Goal: Information Seeking & Learning: Understand process/instructions

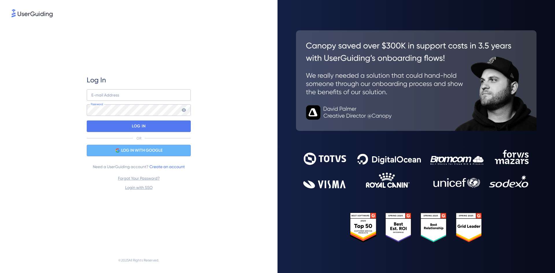
click at [138, 148] on span "LOG IN WITH GOOGLE" at bounding box center [141, 150] width 41 height 7
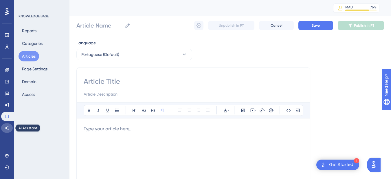
click at [8, 127] on icon at bounding box center [7, 128] width 5 height 5
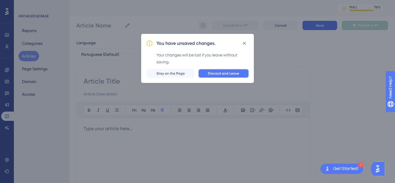
click at [235, 75] on span "Discard and Leave" at bounding box center [223, 73] width 31 height 5
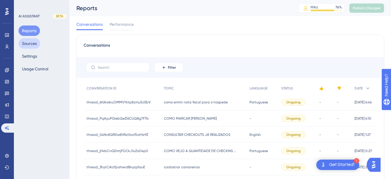
click at [27, 42] on button "Sources" at bounding box center [30, 43] width 22 height 10
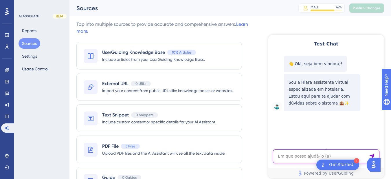
click at [286, 155] on textarea "AI Assistant Text Input" at bounding box center [326, 156] width 106 height 14
paste textarea "os pagamentos estao ficando como pendentes"
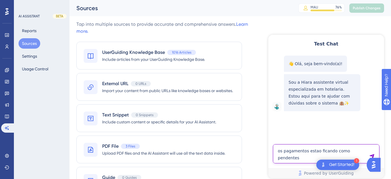
type textarea "os pagamentos estao ficando como pendentes"
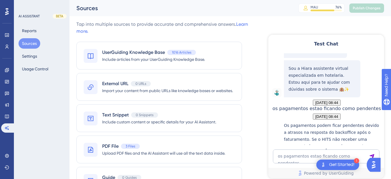
scroll to position [115, 0]
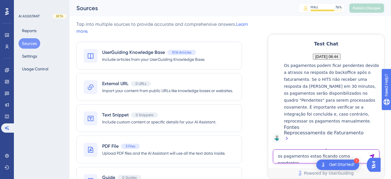
click at [293, 157] on textarea "os pagamentos estao ficando como pendentes" at bounding box center [326, 156] width 106 height 14
paste textarea "EM CONTATO COM A OMIE DIZEM QUE A INSTABILIDADE É NO HITS"
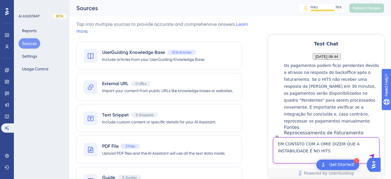
type textarea "EM CONTATO COM A OMIE DIZEM QUE A INSTABILIDADE É NO HITS"
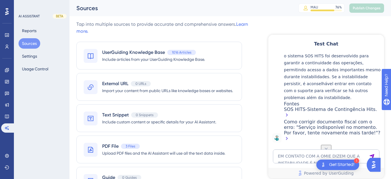
scroll to position [215, 0]
drag, startPoint x: 286, startPoint y: 106, endPoint x: 330, endPoint y: 106, distance: 44.6
click at [330, 106] on div "A instabilidade pode estar ocorrendo no HITS, conforme mencionado. Quando há pr…" at bounding box center [332, 90] width 97 height 104
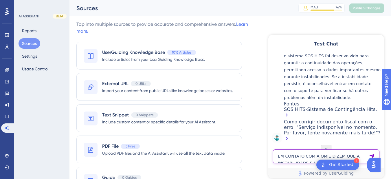
click at [307, 155] on textarea "EM CONTATO COM A OMIE DIZEM QUE A INSTABILIDADE É NO HITS" at bounding box center [326, 156] width 106 height 14
click at [297, 163] on textarea "EM CONTATO COM A OMIE DIZEM QUE A INSTABILIDADE É NO HITS" at bounding box center [326, 156] width 106 height 14
paste textarea "Não houve nenhuma integração referente a pagamento que foi feita e retornou um …"
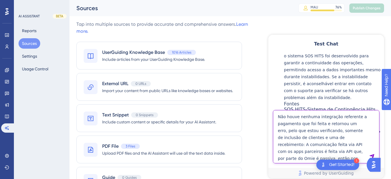
scroll to position [19, 0]
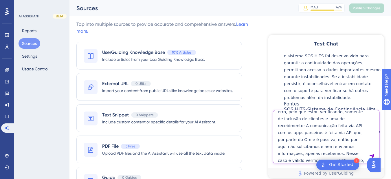
type textarea "Não houve nenhuma integração referente a pagamento que foi feita e retornou um …"
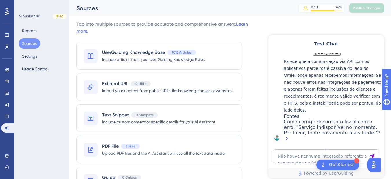
scroll to position [498, 0]
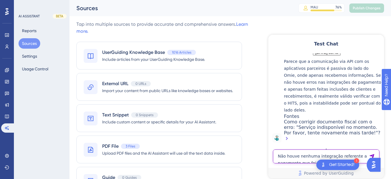
click at [297, 156] on textarea "Não houve nenhuma integração referente a pagamento que foi feita e retornou um …" at bounding box center [326, 156] width 106 height 14
paste textarea "NÃO PRECISO DE SOS, preciso que as integraçõse sejam realizadas"
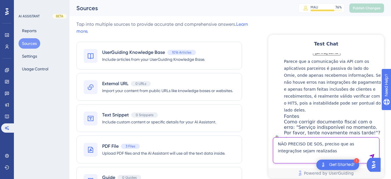
type textarea "NÃO PRECISO DE SOS, preciso que as integraçõse sejam realizadas"
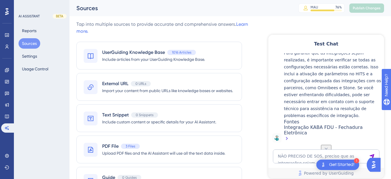
scroll to position [584, 0]
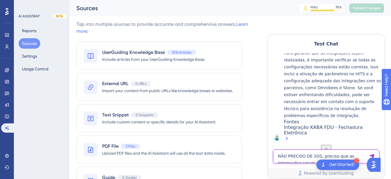
click at [292, 156] on textarea "NÃO PRECISO DE SOS, preciso que as integraçõse sejam realizadas" at bounding box center [326, 156] width 106 height 14
paste textarea "os pagamentos estao ficando como pendentes"
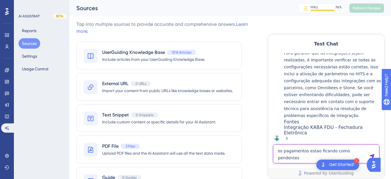
type textarea "os pagamentos estao ficando como pendentes"
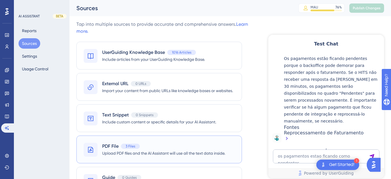
scroll to position [798, 0]
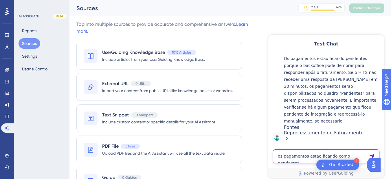
click at [303, 161] on textarea "os pagamentos estao ficando como pendentes" at bounding box center [326, 156] width 106 height 14
paste textarea "EM CONTATO COM A OMIE DIZEM QUE A INSTABILIDADE É NO HITS"
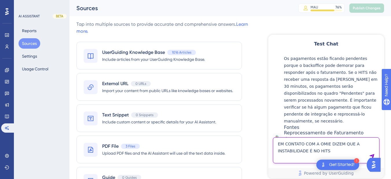
type textarea "EM CONTATO COM A OMIE DIZEM QUE A INSTABILIDADE É NO HITS"
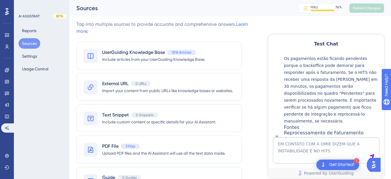
scroll to position [843, 0]
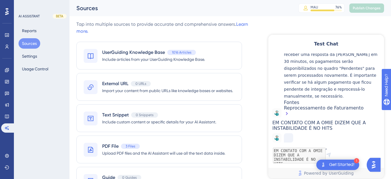
click at [303, 105] on div "Reprocessamento de Faturamento" at bounding box center [332, 111] width 97 height 12
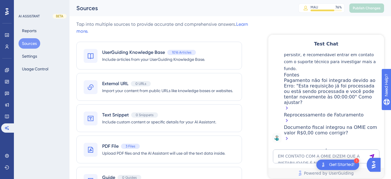
scroll to position [986, 0]
drag, startPoint x: 8, startPoint y: 116, endPoint x: 44, endPoint y: 101, distance: 39.4
click at [8, 116] on icon at bounding box center [7, 116] width 5 height 5
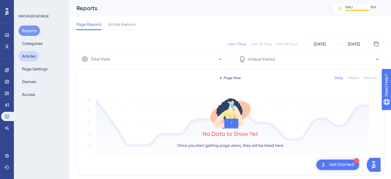
click at [33, 55] on button "Articles" at bounding box center [29, 56] width 21 height 10
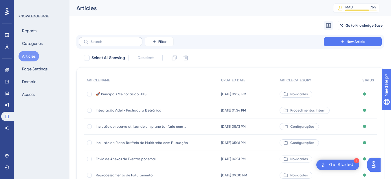
click at [97, 39] on label at bounding box center [111, 41] width 64 height 9
click at [97, 40] on input "text" at bounding box center [114, 42] width 47 height 4
click at [113, 41] on input "es" at bounding box center [114, 42] width 47 height 4
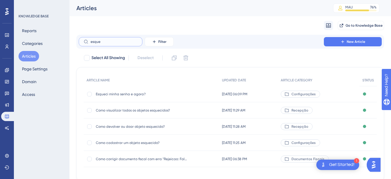
type input "esque"
click at [139, 90] on div "Esqueci minha senha e agora? Esqueci minha senha e agora?" at bounding box center [142, 94] width 93 height 16
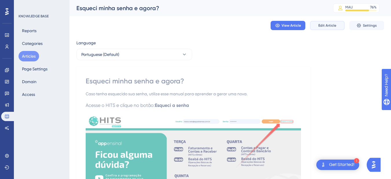
click at [326, 24] on span "Edit Article" at bounding box center [327, 25] width 18 height 5
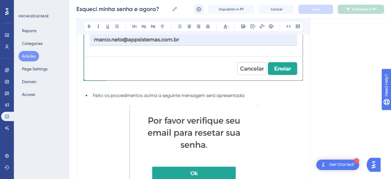
click at [200, 10] on icon at bounding box center [199, 9] width 6 height 6
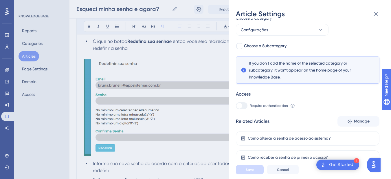
scroll to position [718, 0]
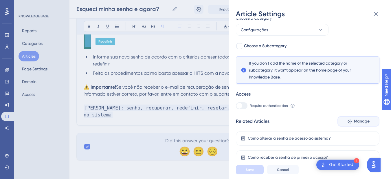
click at [359, 121] on span "Manage" at bounding box center [362, 121] width 16 height 7
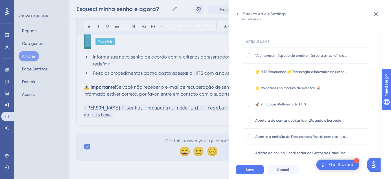
scroll to position [0, 0]
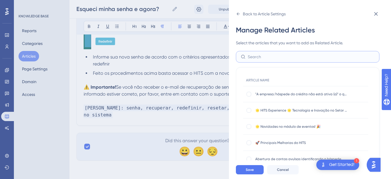
click at [257, 56] on input "text" at bounding box center [311, 57] width 127 height 6
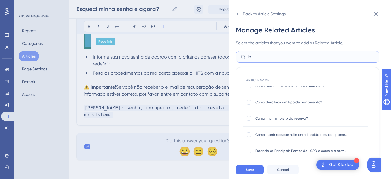
scroll to position [338, 0]
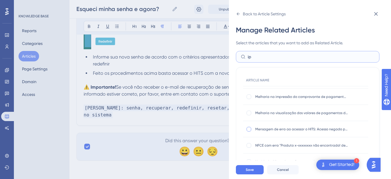
type input "ip"
click at [246, 129] on div at bounding box center [248, 129] width 5 height 5
checkbox input "true"
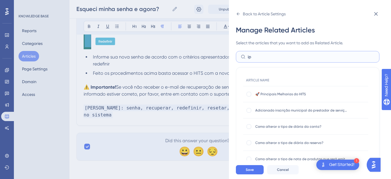
drag, startPoint x: 257, startPoint y: 55, endPoint x: 243, endPoint y: 57, distance: 14.9
click at [243, 56] on label "ip" at bounding box center [307, 57] width 143 height 12
type input "usu"
click at [249, 110] on div at bounding box center [248, 110] width 5 height 5
checkbox input "true"
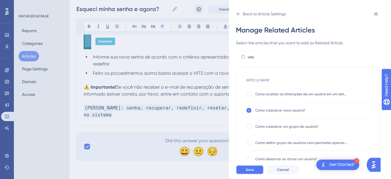
click at [246, 172] on span "Save" at bounding box center [250, 169] width 8 height 5
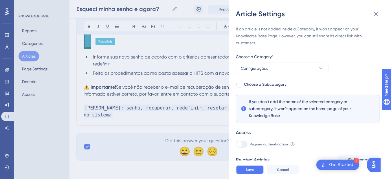
click at [248, 172] on span "Save" at bounding box center [250, 169] width 8 height 5
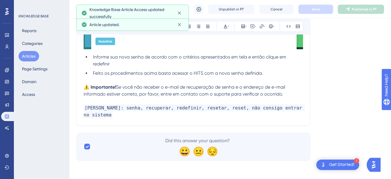
click at [120, 114] on p "[PERSON_NAME]: senha, recuperar, redefinir, resetar, reset, não consigo entrar …" at bounding box center [193, 111] width 219 height 14
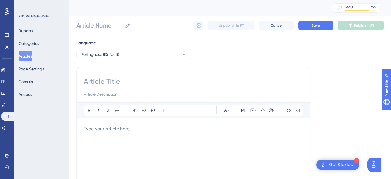
click at [24, 56] on button "Articles" at bounding box center [26, 56] width 14 height 10
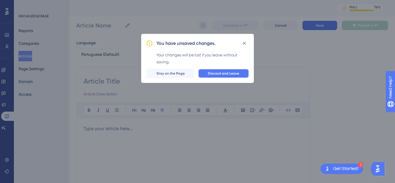
click at [214, 69] on button "Discard and Leave" at bounding box center [223, 73] width 51 height 9
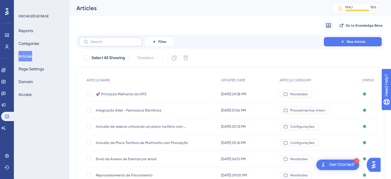
click at [111, 45] on label at bounding box center [111, 41] width 64 height 9
click at [111, 44] on input "text" at bounding box center [114, 42] width 47 height 4
paste input "Reprocessamento de Faturamento"
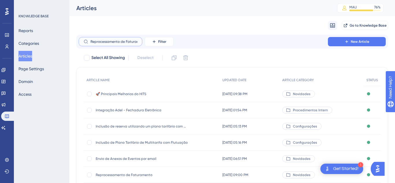
scroll to position [0, 8]
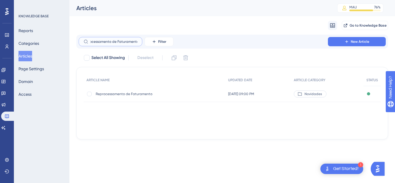
type input "Reprocessamento de Faturamento"
click at [113, 92] on span "Reprocessamento de Faturamento" at bounding box center [142, 94] width 93 height 5
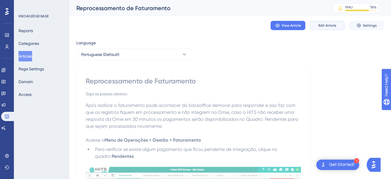
click at [330, 25] on span "Edit Article" at bounding box center [327, 25] width 18 height 5
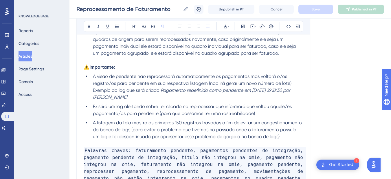
scroll to position [362, 0]
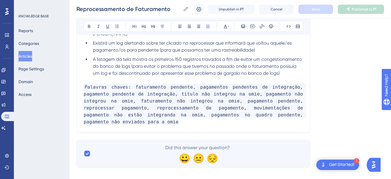
click at [266, 116] on p "Palavras chaves: faturamento pendente, pagamentos pendentes de integração, paga…" at bounding box center [193, 105] width 219 height 42
click at [266, 115] on p "Palavras chaves: faturamento pendente, pagamentos pendentes de integração, paga…" at bounding box center [193, 105] width 219 height 42
click at [262, 117] on p "Palavras chaves: faturamento pendente, pagamentos pendentes de integração, paga…" at bounding box center [193, 105] width 219 height 42
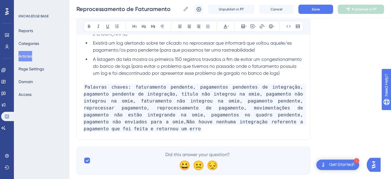
click at [262, 115] on span "Palavras chaves: faturamento pendente, pagamentos pendentes de integração, paga…" at bounding box center [195, 108] width 222 height 48
click at [330, 6] on button "Save" at bounding box center [315, 9] width 35 height 9
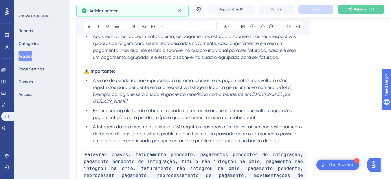
scroll to position [227, 0]
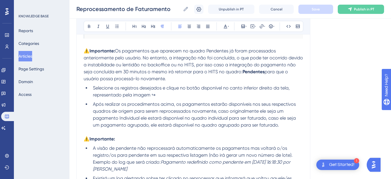
click at [159, 64] on span "Os pagamentos que aparecem no quadro Pendentes já foram processados anteriormen…" at bounding box center [194, 61] width 220 height 26
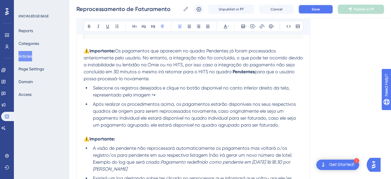
click at [314, 8] on span "Save" at bounding box center [316, 9] width 8 height 5
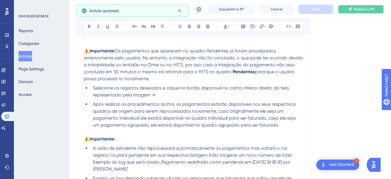
click at [368, 6] on button "Publish in PT" at bounding box center [361, 9] width 46 height 9
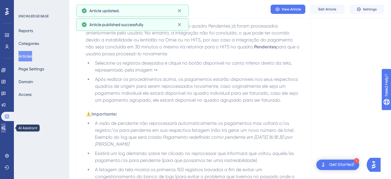
click at [6, 131] on link at bounding box center [3, 127] width 5 height 9
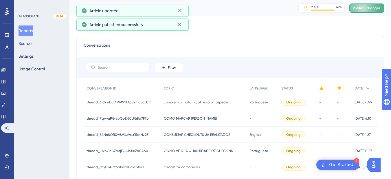
click at [362, 6] on span "Publish Changes" at bounding box center [367, 8] width 28 height 5
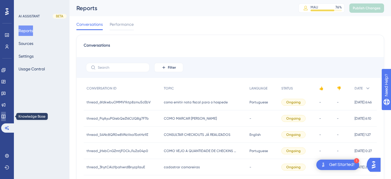
click at [2, 117] on link at bounding box center [3, 116] width 5 height 9
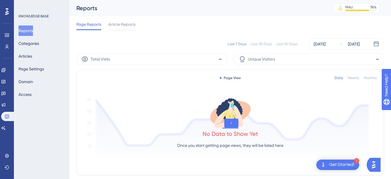
click at [5, 133] on div "Performance Users Engagement Widgets Feedback Product Updates Knowledge Base AI…" at bounding box center [7, 89] width 14 height 179
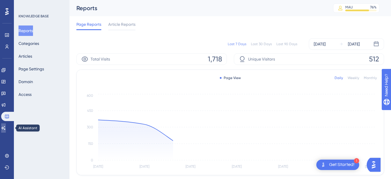
click at [5, 129] on icon at bounding box center [3, 128] width 5 height 5
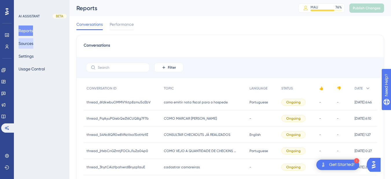
click at [30, 44] on button "Sources" at bounding box center [26, 43] width 15 height 10
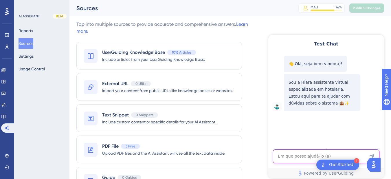
click at [302, 156] on textarea "AI Assistant Text Input" at bounding box center [326, 156] width 106 height 14
paste textarea "os pagamentos estao ficando como pendentes"
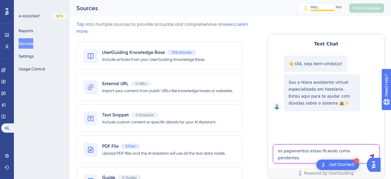
type textarea "os pagamentos estao ficando como pendentes"
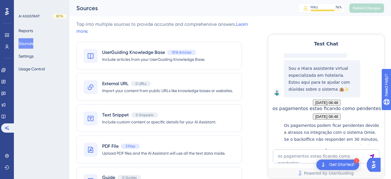
scroll to position [108, 0]
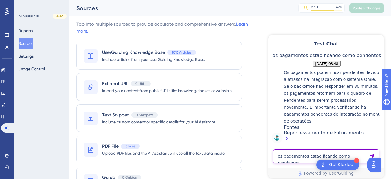
click at [303, 157] on textarea "os pagamentos estao ficando como pendentes" at bounding box center [326, 156] width 106 height 14
paste textarea "EM CONTATO COM A OMIE DIZEM QUE A INSTABILIDADE É NO HITS"
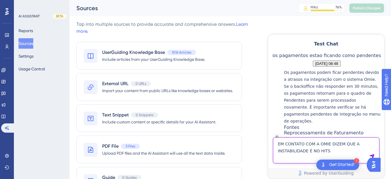
type textarea "EM CONTATO COM A OMIE DIZEM QUE A INSTABILIDADE É NO HITS"
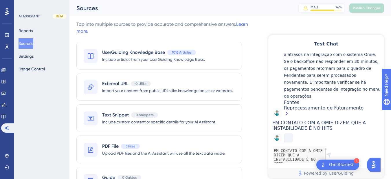
scroll to position [86, 0]
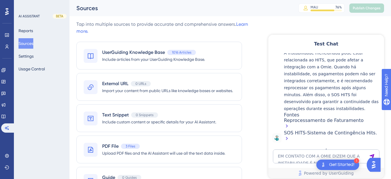
click at [288, 89] on div "A instabilidade mencionada pode estar relacionada ao HITS, que pode afetar a in…" at bounding box center [332, 95] width 97 height 93
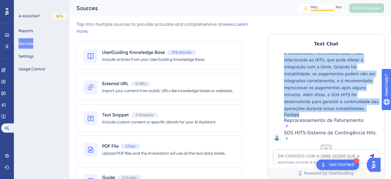
scroll to position [262, 0]
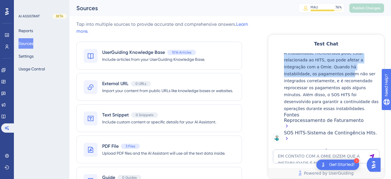
drag, startPoint x: 287, startPoint y: 117, endPoint x: 351, endPoint y: 75, distance: 77.2
click at [351, 75] on div "A instabilidade mencionada pode estar relacionada ao HITS, que pode afetar a in…" at bounding box center [332, 95] width 97 height 93
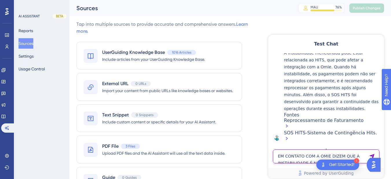
click at [298, 158] on textarea "EM CONTATO COM A OMIE DIZEM QUE A INSTABILIDADE É NO HITS" at bounding box center [326, 156] width 106 height 14
paste textarea "Não houve nenhuma integração referente a pagamento que foi feita e retornou um …"
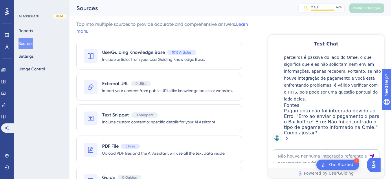
scroll to position [424, 0]
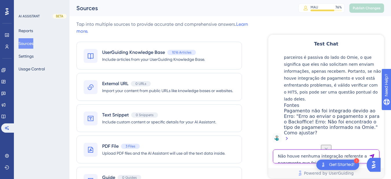
click at [288, 158] on textarea "Não houve nenhuma integração referente a pagamento que foi feita e retornou um …" at bounding box center [326, 156] width 106 height 14
paste textarea "O PRECISO DE SOS, preciso que as integraçõse sejam realizadas"
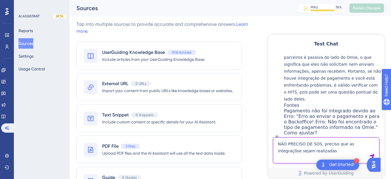
type textarea "NÃO PRECISO DE SOS, preciso que as integraçõse sejam realizadas"
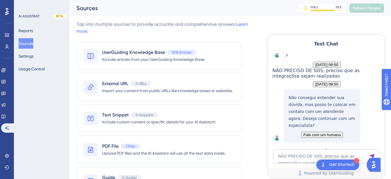
scroll to position [598, 0]
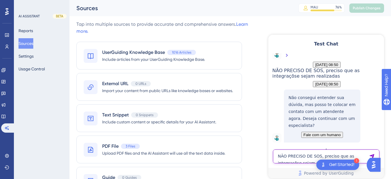
click at [299, 153] on textarea "NÃO PRECISO DE SOS, preciso que as integraçõse sejam realizadas" at bounding box center [326, 156] width 106 height 14
paste textarea "os pagamentos estao ficando como pendentes"
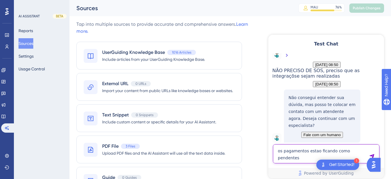
type textarea "os pagamentos estao ficando como pendentes"
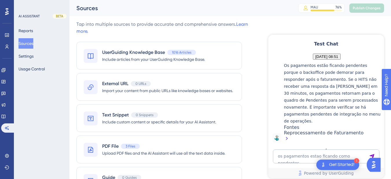
scroll to position [745, 0]
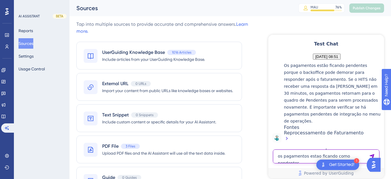
click at [297, 162] on textarea "os pagamentos estao ficando como pendentes" at bounding box center [326, 156] width 106 height 14
paste textarea "EM CONTATO COM A OMIE DIZEM QUE A INSTABILIDADE É NO HITS"
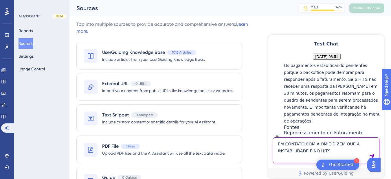
type textarea "EM CONTATO COM A OMIE DIZEM QUE A INSTABILIDADE É NO HITS"
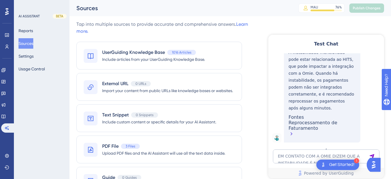
scroll to position [884, 0]
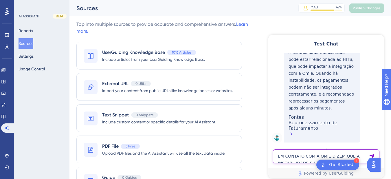
click at [304, 158] on textarea "EM CONTATO COM A OMIE DIZEM QUE A INSTABILIDADE É NO HITS" at bounding box center [326, 156] width 106 height 14
paste textarea "Não houve nenhuma integração referente a pagamento que foi feita e retornou um …"
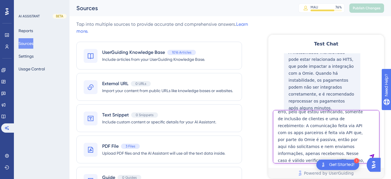
type textarea "Não houve nenhuma integração referente a pagamento que foi feita e retornou um …"
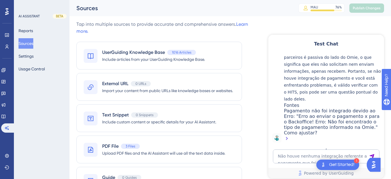
scroll to position [1046, 0]
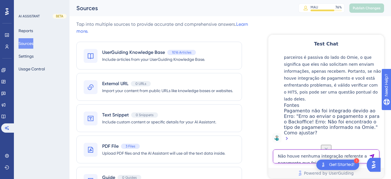
click at [315, 161] on textarea "Não houve nenhuma integração referente a pagamento que foi feita e retornou um …" at bounding box center [326, 156] width 106 height 14
paste textarea "NÃO PRECISO DE SOS, preciso que as integraçõse sejam realizadas"
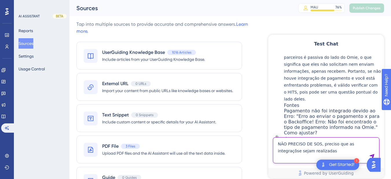
type textarea "NÃO PRECISO DE SOS, preciso que as integraçõse sejam realizadas"
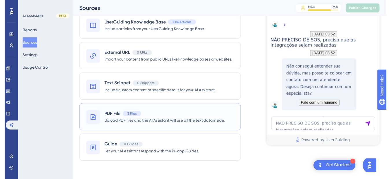
scroll to position [0, 0]
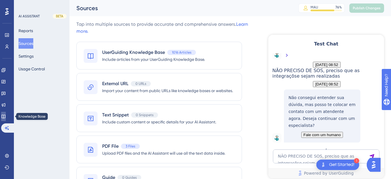
drag, startPoint x: 10, startPoint y: 117, endPoint x: 69, endPoint y: 75, distance: 72.7
click at [6, 117] on link at bounding box center [3, 116] width 5 height 9
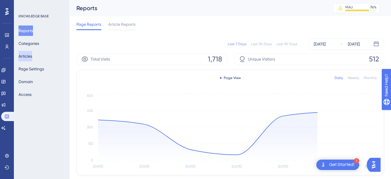
click at [32, 56] on button "Articles" at bounding box center [26, 56] width 14 height 10
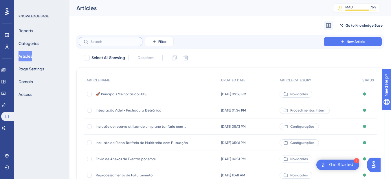
click at [109, 43] on input "text" at bounding box center [114, 42] width 47 height 4
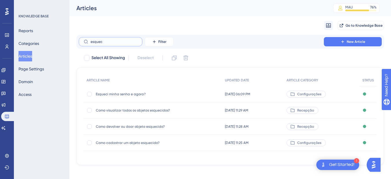
type input "esquec"
click at [139, 95] on span "Esqueci minha senha e agora?" at bounding box center [142, 94] width 93 height 5
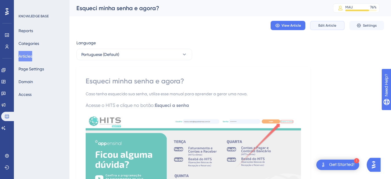
click at [332, 26] on span "Edit Article" at bounding box center [327, 25] width 18 height 5
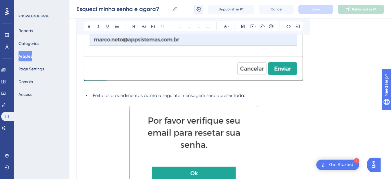
click at [200, 5] on button at bounding box center [198, 9] width 9 height 9
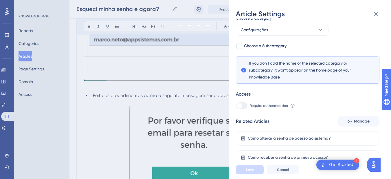
scroll to position [476, 0]
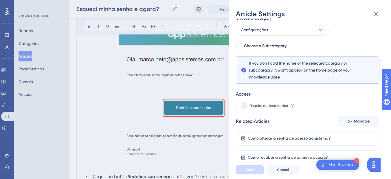
click at [346, 129] on div "Related Articles Manage Como alterar a senha de acesso ao sistema? Como receber…" at bounding box center [307, 140] width 143 height 49
click at [351, 122] on button "Manage" at bounding box center [358, 121] width 42 height 10
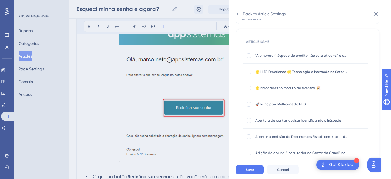
scroll to position [0, 0]
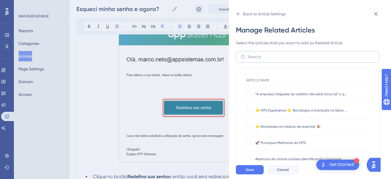
click at [259, 53] on label at bounding box center [307, 57] width 143 height 12
click at [259, 54] on input "text" at bounding box center [311, 57] width 127 height 6
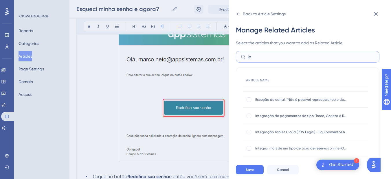
scroll to position [338, 0]
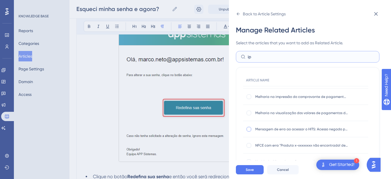
type input "ip"
click at [248, 128] on div at bounding box center [248, 129] width 5 height 5
checkbox input "true"
click at [248, 172] on span "Save" at bounding box center [250, 169] width 8 height 5
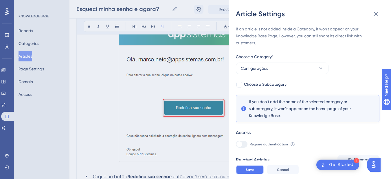
click at [248, 172] on span "Save" at bounding box center [250, 169] width 8 height 5
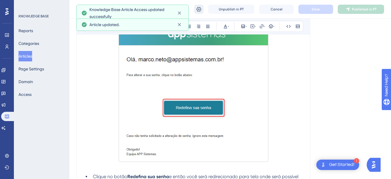
click at [199, 10] on icon at bounding box center [199, 9] width 6 height 6
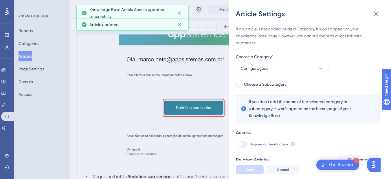
scroll to position [58, 0]
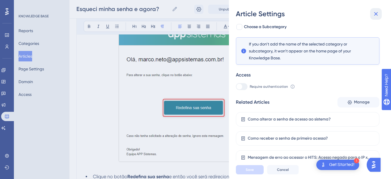
click at [376, 12] on icon at bounding box center [375, 13] width 7 height 7
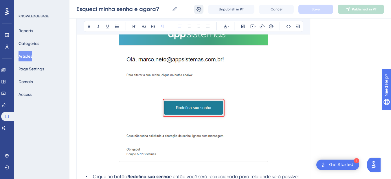
click at [201, 8] on icon at bounding box center [199, 9] width 6 height 6
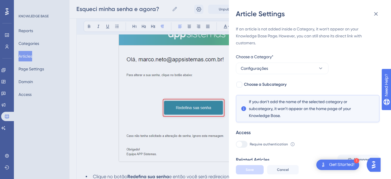
scroll to position [58, 0]
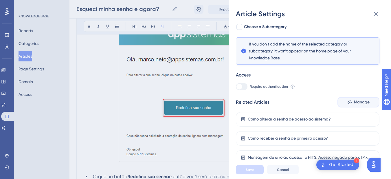
click at [355, 99] on span "Manage" at bounding box center [362, 102] width 16 height 7
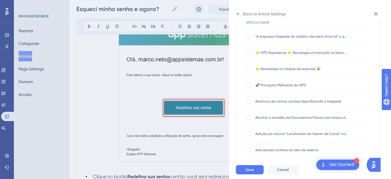
scroll to position [0, 0]
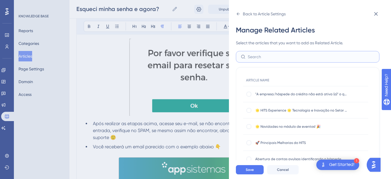
click at [257, 58] on input "text" at bounding box center [311, 57] width 127 height 6
type input "usu"
click at [251, 106] on div "Como cadastrar novo usuário? Como cadastrar novo usuário?" at bounding box center [305, 110] width 125 height 16
click at [250, 111] on div at bounding box center [248, 110] width 5 height 5
checkbox input "true"
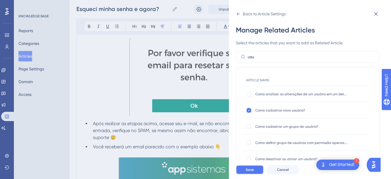
click at [250, 172] on span "Save" at bounding box center [250, 169] width 8 height 5
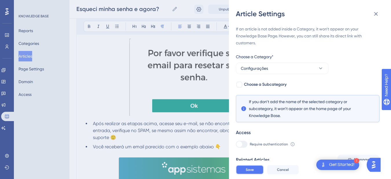
click at [250, 172] on span "Save" at bounding box center [250, 169] width 8 height 5
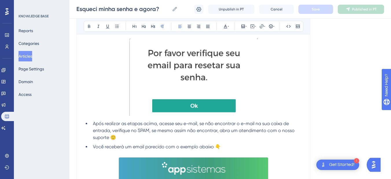
scroll to position [718, 0]
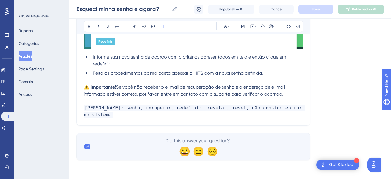
click at [143, 111] on p "[PERSON_NAME]: senha, recuperar, redefinir, resetar, reset, não consigo entrar …" at bounding box center [193, 111] width 219 height 14
drag, startPoint x: 103, startPoint y: 113, endPoint x: 133, endPoint y: 117, distance: 30.4
click at [103, 113] on p "[PERSON_NAME]: senha, recuperar, redefinir, resetar, reset, não consigo entrar …" at bounding box center [193, 111] width 219 height 14
drag, startPoint x: 107, startPoint y: 115, endPoint x: 176, endPoint y: 115, distance: 69.1
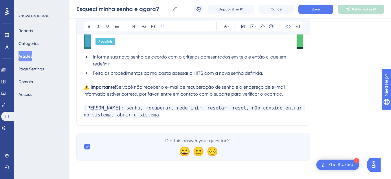
click at [176, 115] on p "[PERSON_NAME]: senha, recuperar, redefinir, resetar, reset, não consigo entrar …" at bounding box center [193, 111] width 219 height 14
click at [217, 115] on span "[PERSON_NAME]: senha, recuperar, redefinir, resetar, reset, não consigo entrar …" at bounding box center [194, 111] width 221 height 14
click at [174, 116] on span "[PERSON_NAME]: senha, recuperar, redefinir, resetar, reset, não consigo entrar …" at bounding box center [194, 111] width 221 height 14
click at [183, 116] on span "[PERSON_NAME]: senha, recuperar, redefinir, resetar, reset, não consigo entrar …" at bounding box center [194, 111] width 221 height 14
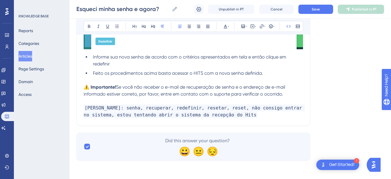
click at [187, 115] on span "[PERSON_NAME]: senha, recuperar, redefinir, resetar, reset, não consigo entrar …" at bounding box center [194, 111] width 221 height 14
drag, startPoint x: 216, startPoint y: 116, endPoint x: 222, endPoint y: 116, distance: 6.4
click at [222, 116] on span "[PERSON_NAME]: senha, recuperar, redefinir, resetar, reset, não consigo entrar …" at bounding box center [194, 111] width 221 height 14
click at [210, 116] on span "[PERSON_NAME]: senha, recuperar, redefinir, resetar, reset, não consigo entrar …" at bounding box center [194, 111] width 221 height 14
drag, startPoint x: 216, startPoint y: 116, endPoint x: 262, endPoint y: 116, distance: 45.7
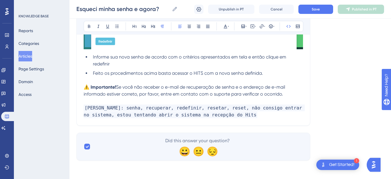
click at [262, 116] on p "[PERSON_NAME]: senha, recuperar, redefinir, resetar, reset, não consigo entrar …" at bounding box center [193, 111] width 219 height 14
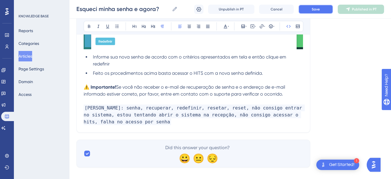
click at [319, 5] on button "Save" at bounding box center [315, 9] width 35 height 9
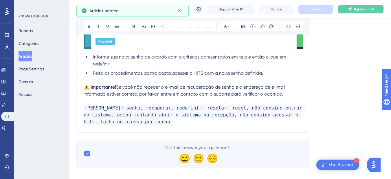
click at [352, 10] on icon at bounding box center [349, 9] width 5 height 5
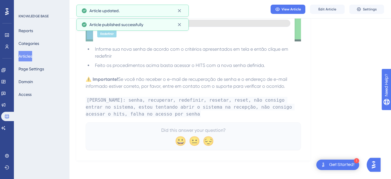
scroll to position [697, 0]
click at [6, 128] on link at bounding box center [3, 127] width 5 height 9
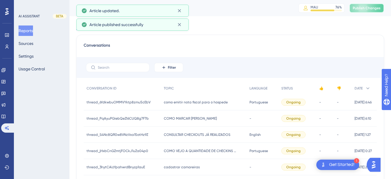
click at [366, 6] on span "Publish Changes" at bounding box center [367, 8] width 28 height 5
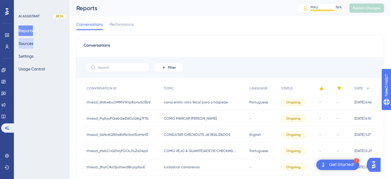
drag, startPoint x: 23, startPoint y: 45, endPoint x: 74, endPoint y: 44, distance: 50.6
click at [23, 45] on button "Sources" at bounding box center [26, 43] width 15 height 10
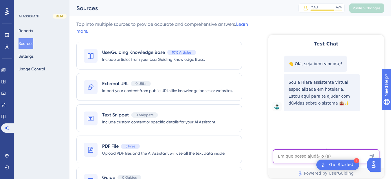
click at [305, 151] on textarea "AI Assistant Text Input" at bounding box center [326, 156] width 106 height 14
paste textarea "estou tentando abrir o sistema da recepção do Hits em outro computador mais não…"
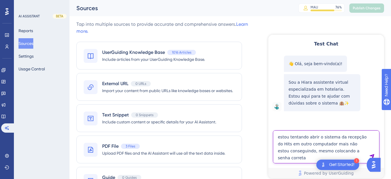
type textarea "estou tentando abrir o sistema da recepção do Hits em outro computador mais não…"
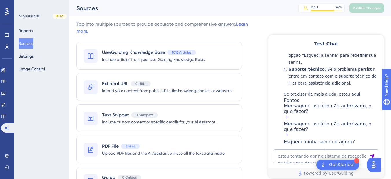
scroll to position [269, 0]
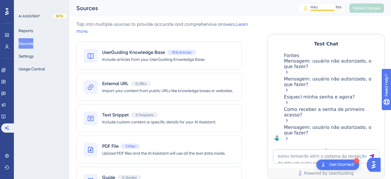
click at [300, 106] on div "Esqueci minha senha e agora?" at bounding box center [332, 100] width 97 height 12
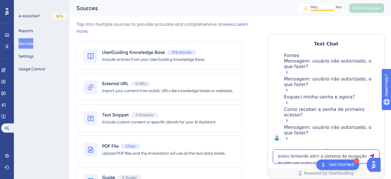
click at [295, 156] on textarea "estou tentando abrir o sistema da recepção do Hits em outro computador mais não…" at bounding box center [326, 156] width 106 height 14
paste textarea "Consigo uma nova aba no sistema dentro de pagamentos, um opção onde eu consiga …"
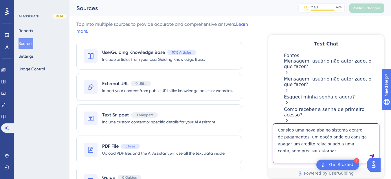
type textarea "Consigo uma nova aba no sistema dentro de pagamentos, um opção onde eu consiga …"
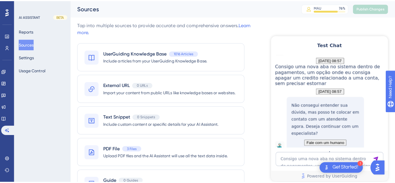
scroll to position [397, 0]
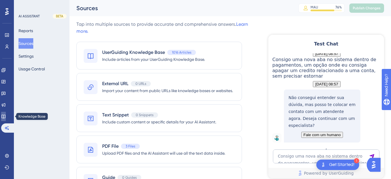
drag, startPoint x: 7, startPoint y: 118, endPoint x: 14, endPoint y: 72, distance: 46.5
click at [6, 118] on icon at bounding box center [3, 116] width 5 height 5
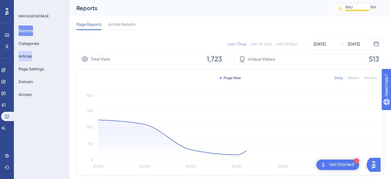
click at [31, 54] on button "Articles" at bounding box center [26, 56] width 14 height 10
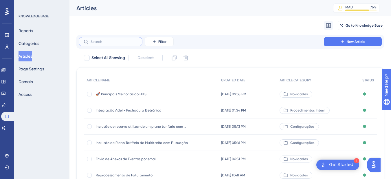
click at [100, 42] on input "text" at bounding box center [114, 42] width 47 height 4
paste input "Como estornar um pagamento?"
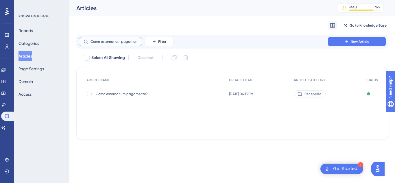
scroll to position [0, 4]
type input "Como estornar um pagamento?"
click at [113, 100] on div "Como estornar um pagamento? Como estornar um pagamento?" at bounding box center [142, 94] width 93 height 16
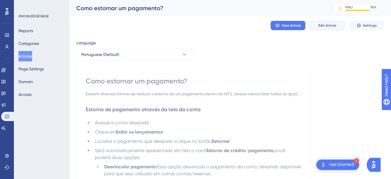
click at [329, 24] on span "Edit Article" at bounding box center [327, 25] width 18 height 5
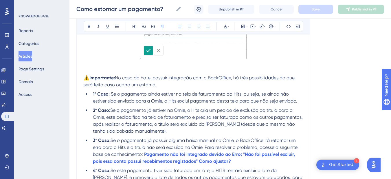
scroll to position [1350, 0]
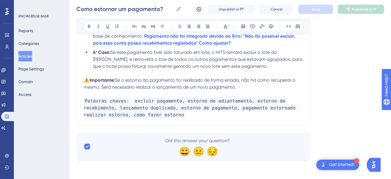
click at [157, 117] on p "Palavras chaves: excluir pagamento, estorno de adiantamento, estorno de recebim…" at bounding box center [193, 105] width 219 height 28
click at [140, 112] on p "Palavras chaves: excluir pagamento, estorno de adiantamento, estorno de recebim…" at bounding box center [193, 105] width 219 height 28
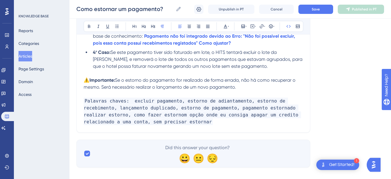
click at [120, 115] on span "Palavras chaves: excluir pagamento, estorno de adiantamento, estorno de recebim…" at bounding box center [192, 110] width 217 height 27
click at [169, 119] on p "Palavras chaves: excluir pagamento, estorno de adiantamento, estorno de recebim…" at bounding box center [193, 108] width 219 height 35
click at [290, 116] on span "Palavras chaves: excluir pagamento, estorno de adiantamento, estorno de recebim…" at bounding box center [194, 110] width 220 height 27
click at [144, 124] on p "Palavras chaves: excluir pagamento, estorno de adiantamento, estorno de recebim…" at bounding box center [193, 108] width 219 height 35
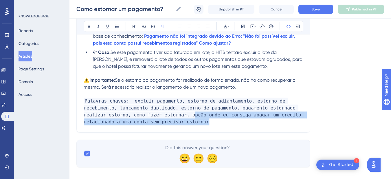
drag, startPoint x: 144, startPoint y: 124, endPoint x: 127, endPoint y: 115, distance: 18.6
click at [127, 115] on p "Palavras chaves: excluir pagamento, estorno de adiantamento, estorno de recebim…" at bounding box center [193, 108] width 219 height 35
click at [140, 121] on p "Palavras chaves: excluir pagamento, estorno de adiantamento, estorno de recebim…" at bounding box center [193, 108] width 219 height 35
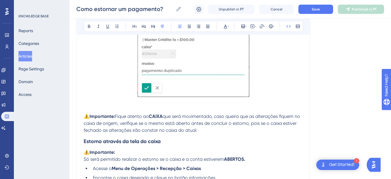
scroll to position [742, 0]
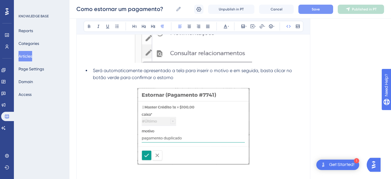
click at [309, 7] on button "Save" at bounding box center [315, 9] width 35 height 9
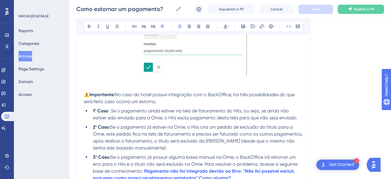
scroll to position [1357, 0]
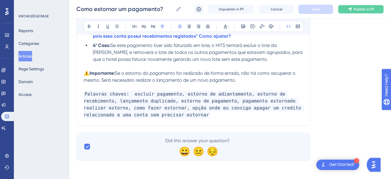
click at [345, 8] on button "Publish in PT" at bounding box center [361, 9] width 46 height 9
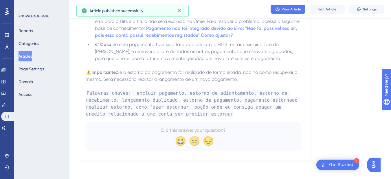
scroll to position [1334, 0]
click at [6, 126] on icon at bounding box center [3, 128] width 5 height 5
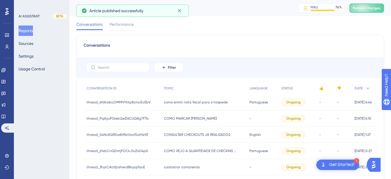
click at [370, 6] on span "Publish Changes" at bounding box center [367, 8] width 28 height 5
click at [25, 42] on button "Sources" at bounding box center [26, 43] width 15 height 10
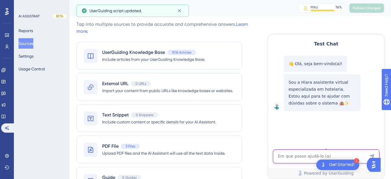
click at [301, 160] on textarea "AI Assistant Text Input" at bounding box center [326, 156] width 106 height 14
paste textarea "Consigo uma nova aba no sistema dentro de pagamentos, um opção onde eu consiga …"
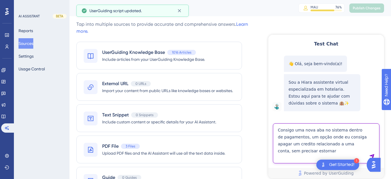
type textarea "Consigo uma nova aba no sistema dentro de pagamentos, um opção onde eu consiga …"
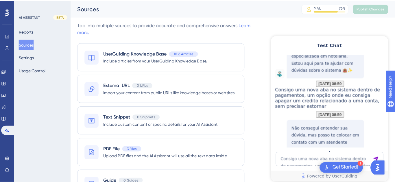
scroll to position [97, 0]
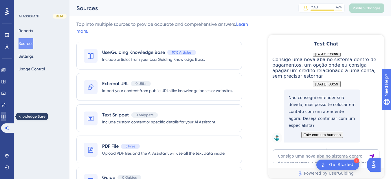
click at [6, 116] on icon at bounding box center [3, 116] width 5 height 5
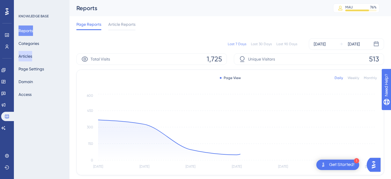
click at [27, 57] on button "Articles" at bounding box center [26, 56] width 14 height 10
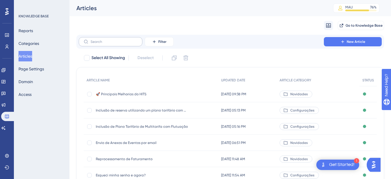
click at [100, 38] on label at bounding box center [111, 41] width 64 height 9
click at [100, 40] on input "text" at bounding box center [114, 42] width 47 height 4
drag, startPoint x: 98, startPoint y: 39, endPoint x: 94, endPoint y: 41, distance: 4.4
click at [94, 41] on input "text" at bounding box center [114, 42] width 47 height 4
paste input "Como estornar um pagamento?"
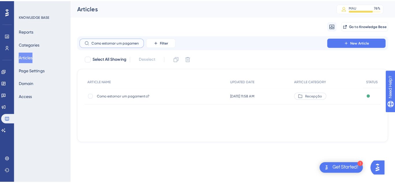
scroll to position [0, 4]
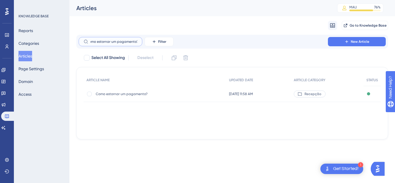
type input "Como estornar um pagamento?"
click at [124, 93] on span "Como estornar um pagamento?" at bounding box center [142, 94] width 93 height 5
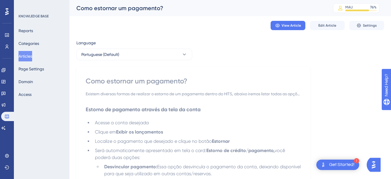
click at [331, 20] on div "View Article Edit Article Settings" at bounding box center [230, 25] width 308 height 19
click at [320, 23] on span "Edit Article" at bounding box center [327, 25] width 18 height 5
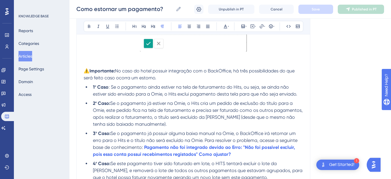
scroll to position [1357, 0]
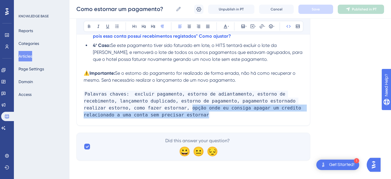
drag, startPoint x: 139, startPoint y: 115, endPoint x: 123, endPoint y: 108, distance: 17.4
click at [123, 108] on p "Palavras chaves: excluir pagamento, estorno de adiantamento, estorno de recebim…" at bounding box center [193, 101] width 219 height 35
click at [165, 111] on p "Palavras chaves: excluir pagamento, estorno de adiantamento, estorno de recebim…" at bounding box center [193, 101] width 219 height 35
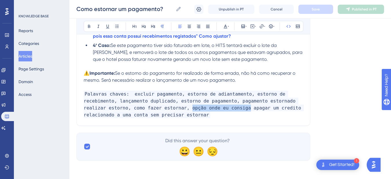
drag, startPoint x: 178, startPoint y: 108, endPoint x: 125, endPoint y: 108, distance: 52.6
click at [125, 108] on span "Palavras chaves: excluir pagamento, estorno de adiantamento, estorno de recebim…" at bounding box center [194, 104] width 220 height 27
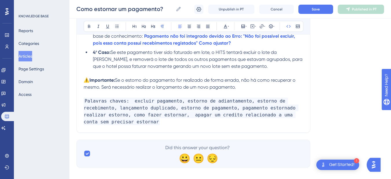
click at [126, 116] on span "Palavras chaves: excluir pagamento, estorno de adiantamento, estorno de recebim…" at bounding box center [191, 110] width 215 height 27
click at [128, 116] on span "Palavras chaves: excluir pagamento, estorno de adiantamento, estorno de recebim…" at bounding box center [191, 110] width 215 height 27
click at [299, 117] on p "Palavras chaves: excluir pagamento, estorno de adiantamento, estorno de recebim…" at bounding box center [193, 108] width 219 height 35
click at [138, 113] on span "Palavras chaves: excluir pagamento, estorno de adiantamento, estorno de recebim…" at bounding box center [191, 110] width 215 height 27
click at [189, 119] on p "Palavras chaves: excluir pagamento, estorno de adiantamento, estorno de recebim…" at bounding box center [193, 108] width 219 height 35
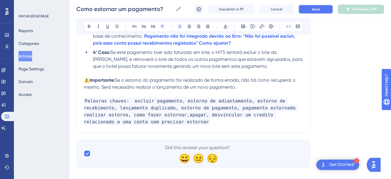
click at [314, 8] on span "Save" at bounding box center [316, 9] width 8 height 5
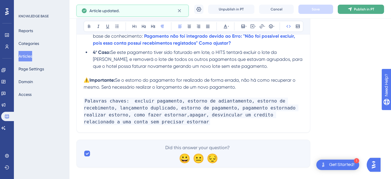
click at [358, 10] on span "Publish in PT" at bounding box center [364, 9] width 20 height 5
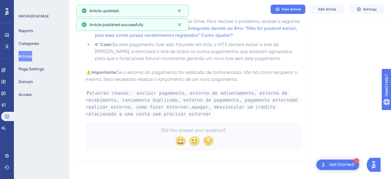
scroll to position [1334, 0]
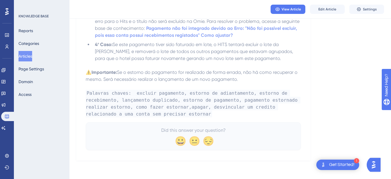
click at [28, 54] on button "Articles" at bounding box center [26, 56] width 14 height 10
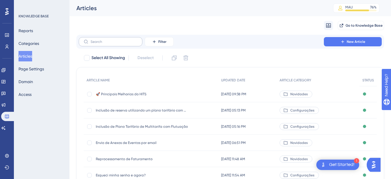
click at [109, 44] on label at bounding box center [111, 41] width 64 height 9
click at [109, 44] on input "text" at bounding box center [114, 42] width 47 height 4
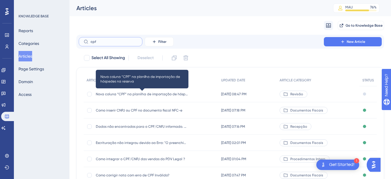
type input "cpf"
click at [125, 93] on span "Nova coluna “CPF” na planilha de importação de hóspedes na reserva" at bounding box center [142, 94] width 93 height 5
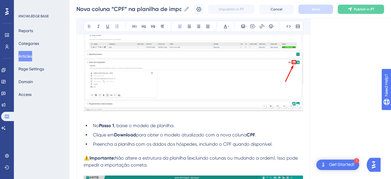
click at [118, 130] on ul "No Passo 1 , baixe o modelo de planilha. Clique em Download para obter o modelo…" at bounding box center [193, 134] width 219 height 25
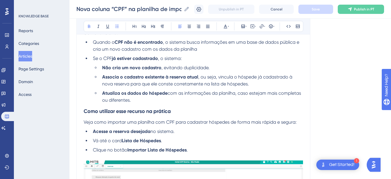
scroll to position [405, 0]
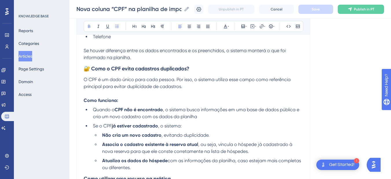
click at [201, 118] on li "Quando o CPF não é encontrado , o sistema busca informações em uma base de dado…" at bounding box center [197, 113] width 212 height 14
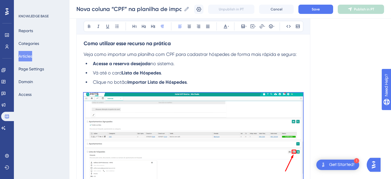
scroll to position [472, 0]
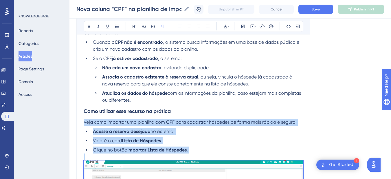
drag, startPoint x: 258, startPoint y: 123, endPoint x: 79, endPoint y: 124, distance: 178.5
click at [79, 124] on div "Nova coluna “CPF” na planilha de importação de hóspedes na reserva Para tornar …" at bounding box center [193, 71] width 234 height 958
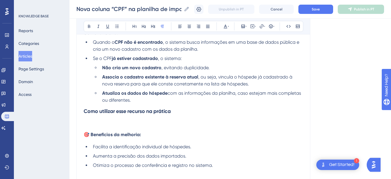
click at [101, 119] on p at bounding box center [193, 122] width 219 height 7
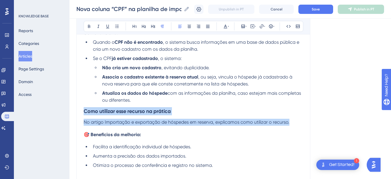
drag, startPoint x: 254, startPoint y: 122, endPoint x: 80, endPoint y: 115, distance: 174.3
click at [99, 116] on h3 "Como utilizar esse recurso na prática" at bounding box center [193, 111] width 219 height 15
drag, startPoint x: 296, startPoint y: 123, endPoint x: 80, endPoint y: 112, distance: 217.0
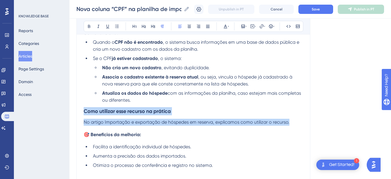
scroll to position [405, 0]
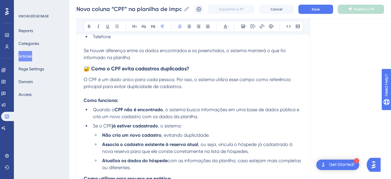
click at [122, 100] on p "Como funciona:" at bounding box center [193, 100] width 219 height 7
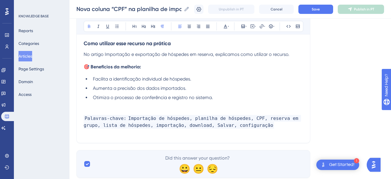
scroll to position [472, 0]
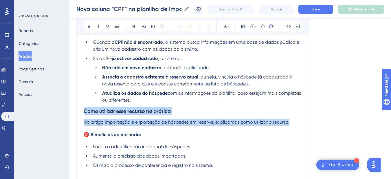
drag, startPoint x: 291, startPoint y: 123, endPoint x: 75, endPoint y: 111, distance: 216.7
copy div "Como utilizar esse recurso na prática No artigo Importação e exportação de hósp…"
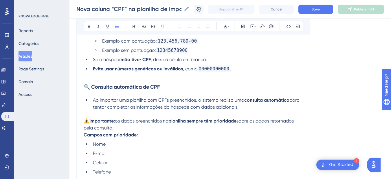
scroll to position [202, 0]
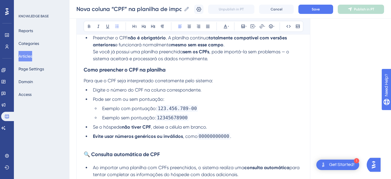
click at [112, 144] on p at bounding box center [193, 143] width 219 height 7
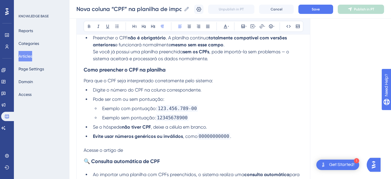
click at [149, 148] on p "Acesse o artigo de" at bounding box center [193, 150] width 219 height 7
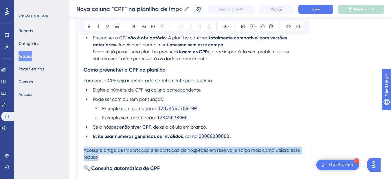
drag, startPoint x: 101, startPoint y: 159, endPoint x: 80, endPoint y: 150, distance: 22.1
click at [80, 150] on div "Nova coluna “CPF” na planilha de importação de hóspedes na reserva Para tornar …" at bounding box center [193, 167] width 234 height 610
copy span "Acesse o artigo de Importação e exportação de hóspedes em reserva, e saiba mais…"
click at [104, 152] on span "Acesse o artigo de Importação e exportação de hóspedes em reserva, e saiba mais…" at bounding box center [192, 153] width 217 height 12
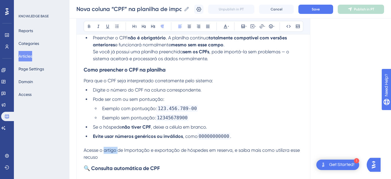
click at [104, 152] on span "Acesse o artigo de Importação e exportação de hóspedes em reserva, e saiba mais…" at bounding box center [192, 153] width 217 height 12
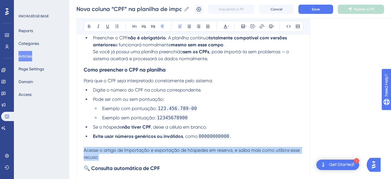
click at [104, 152] on span "Acesse o artigo de Importação e exportação de hóspedes em reserva, e saiba mais…" at bounding box center [192, 153] width 217 height 12
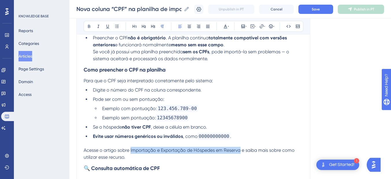
drag, startPoint x: 131, startPoint y: 151, endPoint x: 240, endPoint y: 151, distance: 109.1
click at [240, 151] on span "Acesse o artigo sobre Importação e Exportação de Hóspedes em Reserva e saiba ma…" at bounding box center [190, 153] width 212 height 12
click at [260, 26] on icon at bounding box center [261, 26] width 5 height 5
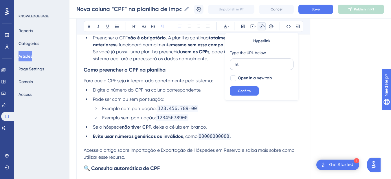
type input "h"
type input "[URL][DOMAIN_NAME]"
click at [246, 78] on span "Open in a new tab" at bounding box center [255, 78] width 34 height 7
checkbox input "true"
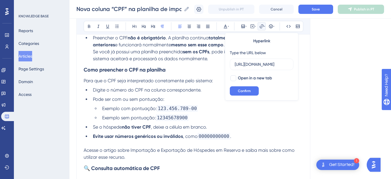
scroll to position [0, 0]
click at [243, 89] on span "Confirm" at bounding box center [244, 91] width 13 height 5
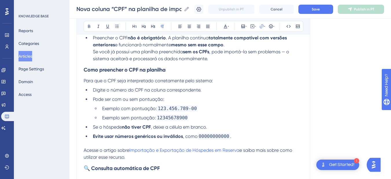
scroll to position [270, 0]
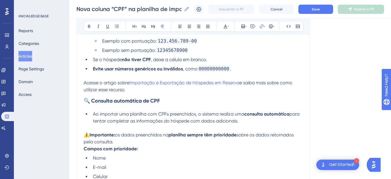
click at [137, 92] on p "Acesse o artigo sobre Importação e Exportação de Hóspedes em Reserva e saiba ma…" at bounding box center [193, 86] width 219 height 14
drag, startPoint x: 99, startPoint y: 85, endPoint x: 86, endPoint y: 83, distance: 12.9
click at [86, 83] on p "Acesse o artigo sobre Importação e Exportação de Hóspedes em Reserva e saiba ma…" at bounding box center [193, 86] width 219 height 14
click at [80, 84] on div "Nova coluna “CPF” na planilha de importação de hóspedes na reserva Para tornar …" at bounding box center [193, 100] width 234 height 610
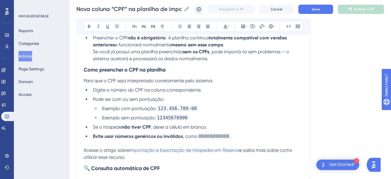
drag, startPoint x: 132, startPoint y: 157, endPoint x: 82, endPoint y: 150, distance: 50.0
click at [82, 150] on div "Nova coluna “CPF” na planilha de importação de hóspedes na reserva Para tornar …" at bounding box center [193, 167] width 234 height 610
copy p "Acesse o artigo sobre Importação e Exportação de Hóspedes em Reserva e saiba ma…"
click at [177, 70] on h3 "Como preencher o CPF na planilha" at bounding box center [193, 69] width 219 height 15
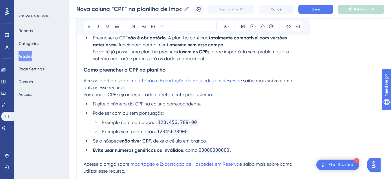
click at [83, 95] on div "Nova coluna “CPF” na planilha de importação de hóspedes na reserva Para tornar …" at bounding box center [193, 174] width 234 height 624
click at [84, 96] on span "Para que o CPF seja interpretado corretamente pelo sistema:" at bounding box center [148, 94] width 129 height 5
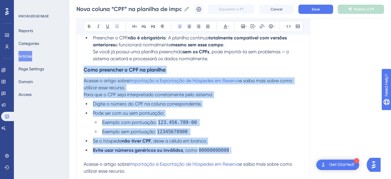
drag, startPoint x: 238, startPoint y: 153, endPoint x: 84, endPoint y: 70, distance: 175.0
copy div "Como preencher o CPF na planilha Acesse o artigo sobre Importação e Exportação …"
click at [131, 89] on p "Acesse o artigo sobre Importação e Exportação de Hóspedes em Reserva e saiba ma…" at bounding box center [193, 84] width 219 height 14
drag, startPoint x: 129, startPoint y: 89, endPoint x: 82, endPoint y: 83, distance: 46.9
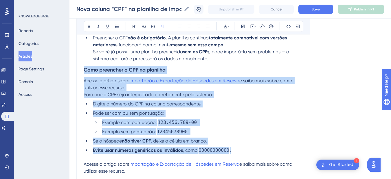
click at [82, 83] on div "Nova coluna “CPF” na planilha de importação de hóspedes na reserva Para tornar …" at bounding box center [193, 174] width 234 height 624
click at [119, 86] on span "e saiba mais sobre como utilizar esse recurso." at bounding box center [189, 84] width 210 height 12
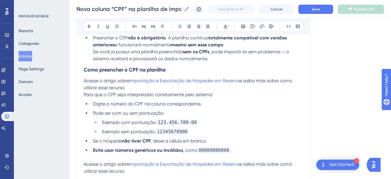
click at [110, 95] on span "Para que o CPF seja interpretado corretamente pelo sistema:" at bounding box center [148, 94] width 129 height 5
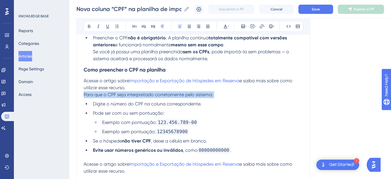
click at [110, 95] on span "Para que o CPF seja interpretado corretamente pelo sistema:" at bounding box center [148, 94] width 129 height 5
drag, startPoint x: 168, startPoint y: 96, endPoint x: 74, endPoint y: 96, distance: 93.4
click at [74, 96] on div "Performance Users Engagement Widgets Feedback Product Updates Knowledge Base AI…" at bounding box center [229, 164] width 321 height 733
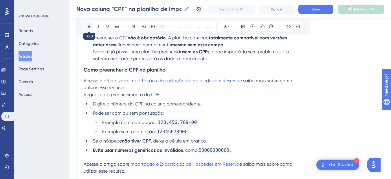
click at [90, 26] on icon at bounding box center [89, 26] width 2 height 3
click at [255, 145] on ul "Digite o número do CPF na coluna correspondente. Pode ser com ou sem pontuação:…" at bounding box center [193, 126] width 219 height 53
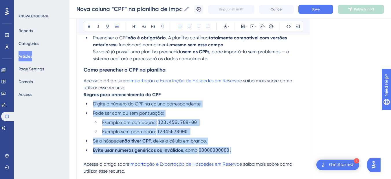
drag, startPoint x: 245, startPoint y: 151, endPoint x: 84, endPoint y: 106, distance: 167.3
click at [84, 106] on ul "Digite o número do CPF na coluna correspondente. Pode ser com ou sem pontuação:…" at bounding box center [193, 126] width 219 height 53
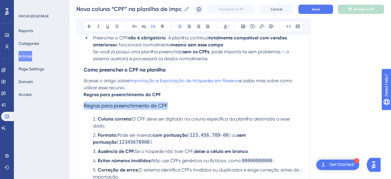
drag, startPoint x: 172, startPoint y: 108, endPoint x: 74, endPoint y: 103, distance: 97.6
click at [74, 103] on div "Performance Users Engagement Widgets Feedback Product Updates Knowledge Base AI…" at bounding box center [229, 177] width 321 height 759
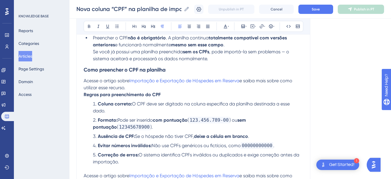
click at [85, 80] on span "Acesse o artigo sobre" at bounding box center [107, 80] width 46 height 5
click at [134, 88] on p "📌Acesse o artigo sobre Importação e Exportação de Hóspedes em Reserva e saiba m…" at bounding box center [193, 84] width 219 height 14
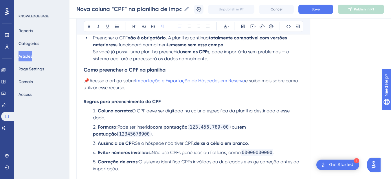
click at [133, 88] on p "📌Acesse o artigo sobre Importação e Exportação de Hóspedes em Reserva e saiba m…" at bounding box center [193, 84] width 219 height 14
drag, startPoint x: 133, startPoint y: 88, endPoint x: 249, endPoint y: 82, distance: 116.1
click at [249, 82] on p "📌Acesse o artigo sobre Importação e Exportação de Hóspedes em Reserva e saiba m…" at bounding box center [193, 84] width 219 height 14
drag, startPoint x: 258, startPoint y: 90, endPoint x: 250, endPoint y: 81, distance: 12.1
click at [250, 81] on p "📌Acesse o artigo sobre Importação e Exportação de Hóspedes em Reserva detalhamo…" at bounding box center [193, 84] width 219 height 14
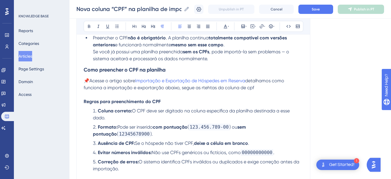
copy span "etalhamos como funciona a importação e exportarção abaixo, segue as rtehtas da …"
click at [260, 89] on p "📌Acesse o artigo sobre Importação e Exportação de Hóspedes em Reserva detalhamo…" at bounding box center [193, 84] width 219 height 14
drag, startPoint x: 152, startPoint y: 87, endPoint x: 82, endPoint y: 83, distance: 70.1
copy p "📌Acesse o artigo sobre Importação e Exportação de Hóspedes em Reserva detalhamo…"
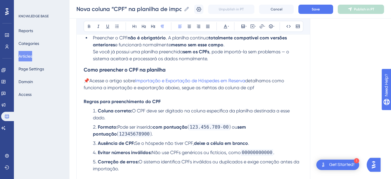
click at [101, 83] on span "📌Acesse o artigo sobre" at bounding box center [109, 80] width 51 height 5
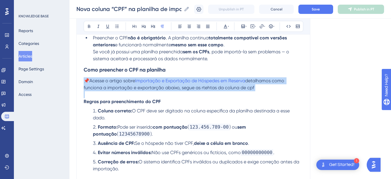
click at [101, 83] on span "📌Acesse o artigo sobre" at bounding box center [109, 80] width 51 height 5
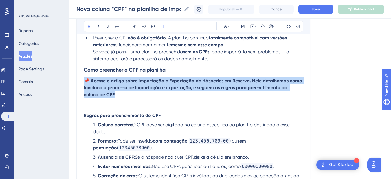
drag, startPoint x: 106, startPoint y: 94, endPoint x: 77, endPoint y: 81, distance: 32.0
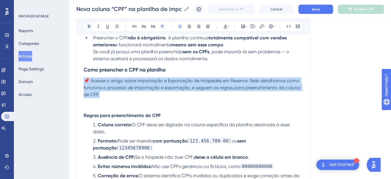
click at [90, 28] on icon at bounding box center [89, 26] width 5 height 5
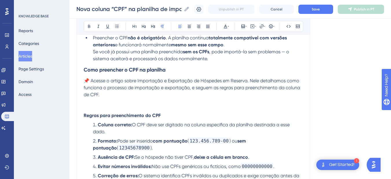
click at [88, 104] on p at bounding box center [193, 101] width 219 height 7
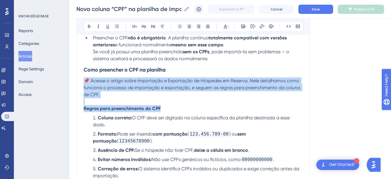
drag, startPoint x: 139, startPoint y: 102, endPoint x: 72, endPoint y: 82, distance: 70.3
click at [72, 82] on div "Performance Users Engagement Widgets Feedback Product Updates Knowledge Base AI…" at bounding box center [229, 177] width 321 height 758
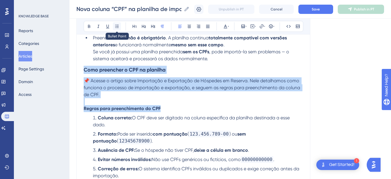
click at [118, 25] on icon at bounding box center [116, 26] width 3 height 3
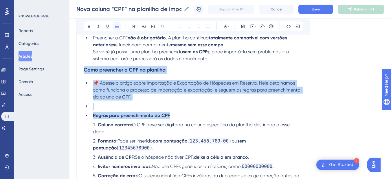
click at [118, 25] on icon at bounding box center [116, 26] width 3 height 3
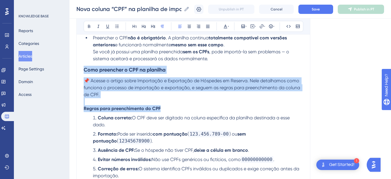
click at [106, 100] on p at bounding box center [193, 101] width 219 height 7
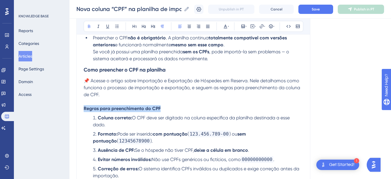
drag, startPoint x: 171, startPoint y: 107, endPoint x: 65, endPoint y: 107, distance: 105.6
click at [69, 107] on div "Performance Users Engagement Widgets Feedback Product Updates Knowledge Base AI…" at bounding box center [229, 177] width 321 height 758
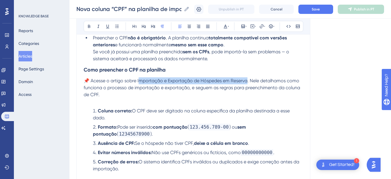
drag, startPoint x: 139, startPoint y: 81, endPoint x: 248, endPoint y: 82, distance: 109.1
click at [248, 82] on span "📌 Acesse o artigo sobre Importação e Exportação de Hóspedes em Reserva. Nele de…" at bounding box center [193, 87] width 218 height 19
click at [255, 80] on span "📌 Acesse o artigo sobre Importação e Exportação de Hóspedes em Reserva. Nele de…" at bounding box center [193, 87] width 218 height 19
drag, startPoint x: 248, startPoint y: 80, endPoint x: 138, endPoint y: 84, distance: 109.7
click at [138, 84] on span "📌 Acesse o artigo sobre Importação e Exportação de Hóspedes em Reserva. Nele de…" at bounding box center [193, 87] width 218 height 19
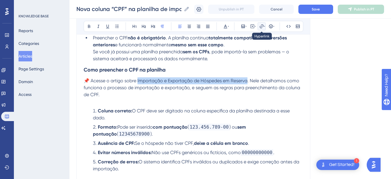
click at [258, 27] on button at bounding box center [261, 26] width 8 height 8
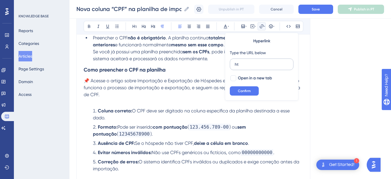
type input "h"
type input "[URL][DOMAIN_NAME]"
click at [250, 75] on span "Open in a new tab" at bounding box center [255, 78] width 34 height 7
checkbox input "true"
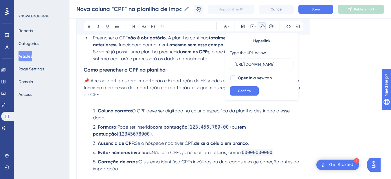
scroll to position [0, 0]
click at [238, 91] on span "Confirm" at bounding box center [244, 91] width 13 height 5
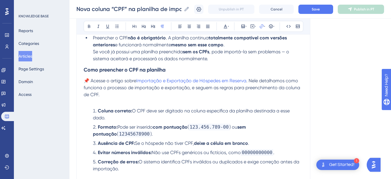
click at [148, 100] on p at bounding box center [193, 101] width 219 height 7
click at [189, 90] on span ". Nele detalhamos como funciona o processo de importação e exportação, e seguem…" at bounding box center [193, 87] width 218 height 19
click at [202, 100] on p at bounding box center [193, 101] width 219 height 7
click at [221, 93] on p "📌 Acesse o artigo sobre Importação e Exportação de Hóspedes em Reserva . Nele d…" at bounding box center [193, 87] width 219 height 21
click at [220, 89] on span ". Nele detalhamos como funciona o processo de importação e exportação em reserv…" at bounding box center [194, 87] width 220 height 19
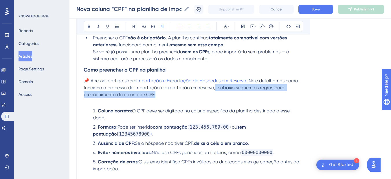
drag, startPoint x: 215, startPoint y: 94, endPoint x: 215, endPoint y: 91, distance: 3.8
click at [215, 91] on p "📌 Acesse o artigo sobre Importação e Exportação de Hóspedes em Reserva . Nele d…" at bounding box center [193, 87] width 219 height 21
copy span "e abaixo seguem as regras para preenchimento da coluna de CPF."
click at [165, 97] on p "📌 Acesse o artigo sobre Importação e Exportação de Hóspedes em Reserva . Nele d…" at bounding box center [193, 87] width 219 height 21
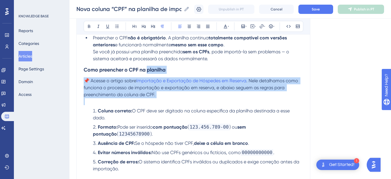
drag, startPoint x: 165, startPoint y: 97, endPoint x: 75, endPoint y: 79, distance: 92.0
click at [75, 79] on div "Performance Users Engagement Widgets Feedback Product Updates Knowledge Base AI…" at bounding box center [229, 173] width 321 height 751
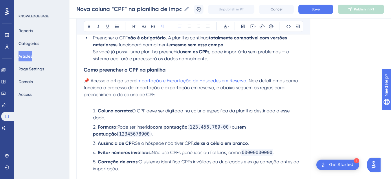
click at [85, 70] on strong "Como preencher o CPF na planilha" at bounding box center [125, 70] width 82 height 6
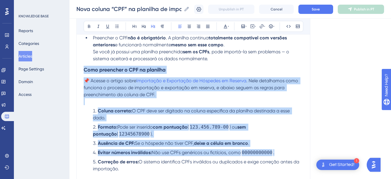
scroll to position [270, 0]
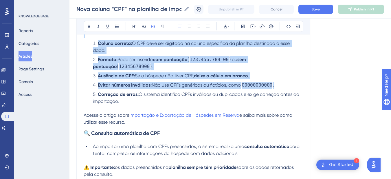
drag, startPoint x: 84, startPoint y: 71, endPoint x: 121, endPoint y: 103, distance: 49.2
click at [121, 103] on div "A planilha de importação de hóspedes na reserva agora conta com a coluna CPF . …" at bounding box center [193, 141] width 219 height 577
copy div "Como preencher o CPF na planilha 📌 Acesse o artigo sobre Importação e Exportaçã…"
drag, startPoint x: 137, startPoint y: 119, endPoint x: 78, endPoint y: 115, distance: 58.6
click at [78, 115] on div "Nova coluna “CPF” na planilha de importação de hóspedes na reserva Para tornar …" at bounding box center [193, 116] width 234 height 642
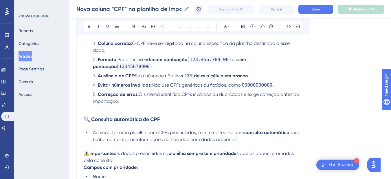
scroll to position [202, 0]
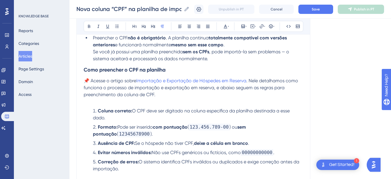
click at [155, 97] on span ". Nele detalhamos como funciona o processo de importação e exportação em reserv…" at bounding box center [192, 87] width 216 height 19
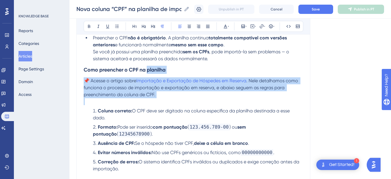
drag, startPoint x: 155, startPoint y: 97, endPoint x: 86, endPoint y: 82, distance: 70.8
click at [86, 82] on p "📌 Acesse o artigo sobre Importação e Exportação de Hóspedes em Reserva . Nele d…" at bounding box center [193, 87] width 219 height 21
click at [196, 103] on p at bounding box center [193, 101] width 219 height 7
drag, startPoint x: 132, startPoint y: 93, endPoint x: 83, endPoint y: 83, distance: 50.2
click at [83, 83] on div "Nova coluna “CPF” na planilha de importação de hóspedes na reserva Para tornar …" at bounding box center [193, 176] width 234 height 629
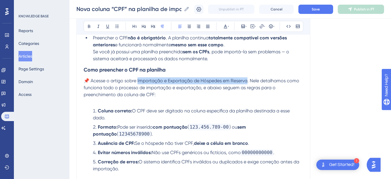
drag, startPoint x: 247, startPoint y: 80, endPoint x: 138, endPoint y: 80, distance: 109.3
click at [138, 80] on span "📌 Acesse o artigo sobre Importação e Exportação de Hóspedes em Reserva. Nele de…" at bounding box center [192, 87] width 217 height 19
click at [260, 28] on icon at bounding box center [261, 26] width 5 height 5
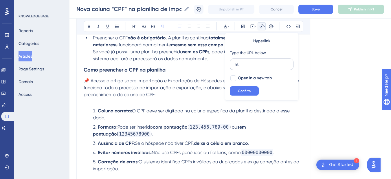
type input "h"
type input "[URL][DOMAIN_NAME]"
drag, startPoint x: 245, startPoint y: 77, endPoint x: 243, endPoint y: 86, distance: 10.0
click at [245, 76] on span "Open in a new tab" at bounding box center [255, 78] width 34 height 7
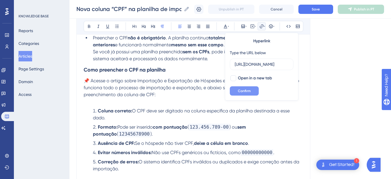
checkbox input "true"
click at [246, 93] on span "Confirm" at bounding box center [244, 91] width 13 height 5
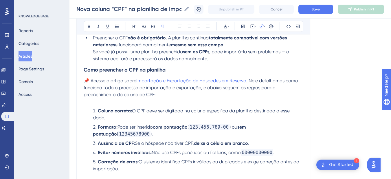
click at [224, 102] on p at bounding box center [193, 101] width 219 height 7
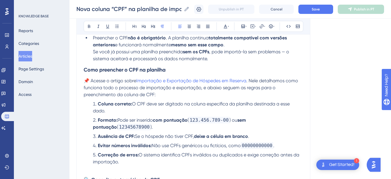
scroll to position [270, 0]
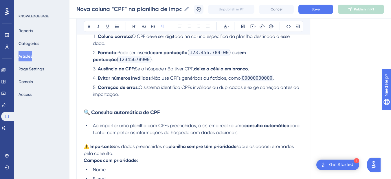
click at [104, 105] on p at bounding box center [193, 101] width 219 height 7
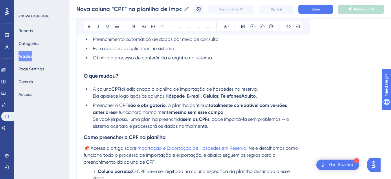
scroll to position [67, 0]
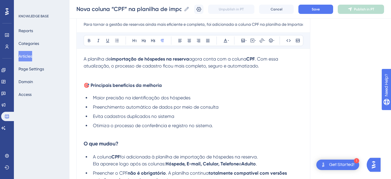
click at [94, 135] on p at bounding box center [193, 132] width 219 height 7
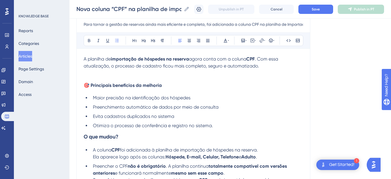
click at [143, 87] on span "🎯 Principais benefícios da melhoria" at bounding box center [123, 84] width 78 height 5
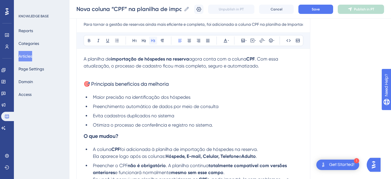
click at [155, 43] on icon at bounding box center [153, 40] width 5 height 5
click at [118, 91] on h3 "🎯 Principais benefícios da melhoria" at bounding box center [193, 83] width 219 height 15
click at [115, 83] on span "🎯 Principais benefícios da melhoria" at bounding box center [126, 84] width 85 height 6
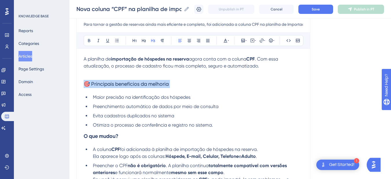
click at [115, 83] on span "🎯 Principais benefícios da melhoria" at bounding box center [126, 84] width 85 height 6
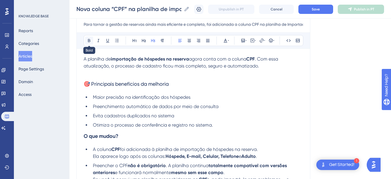
click at [91, 39] on icon at bounding box center [89, 40] width 5 height 5
click at [104, 73] on p at bounding box center [193, 72] width 219 height 7
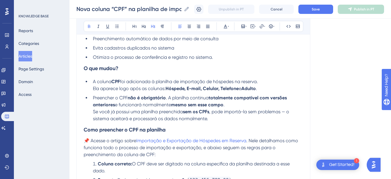
click at [104, 69] on strong "O que mudou?" at bounding box center [101, 68] width 35 height 6
click at [142, 70] on h3 "O que mudou?" at bounding box center [193, 68] width 219 height 15
click at [99, 130] on strong "Como preencher o CPF na planilha" at bounding box center [125, 129] width 82 height 6
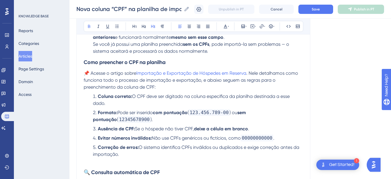
scroll to position [270, 0]
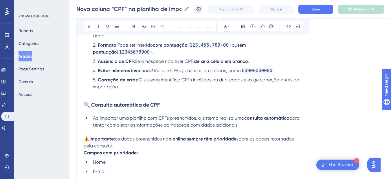
click at [103, 97] on p at bounding box center [193, 93] width 219 height 7
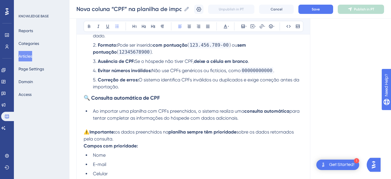
scroll to position [338, 0]
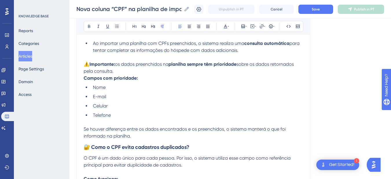
click at [123, 71] on p "⚠️ Importante: os dados preenchidos na planilha sempre têm prioridade sobre os …" at bounding box center [193, 68] width 219 height 14
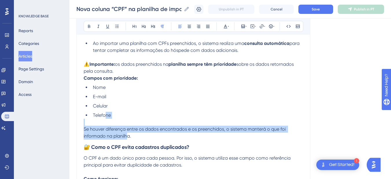
drag, startPoint x: 128, startPoint y: 135, endPoint x: 106, endPoint y: 111, distance: 32.1
click at [106, 111] on div "A planilha de importação de hóspedes na reserva agora conta com a coluna CPF . …" at bounding box center [193, 56] width 219 height 542
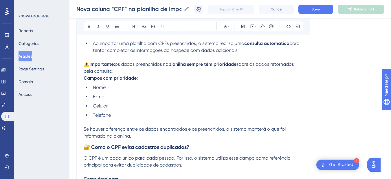
click at [139, 135] on p "Se houver diferença entre os dados encontrados e os preenchidos, o sistema mant…" at bounding box center [193, 133] width 219 height 14
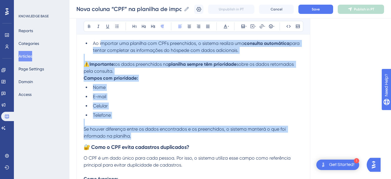
scroll to position [270, 0]
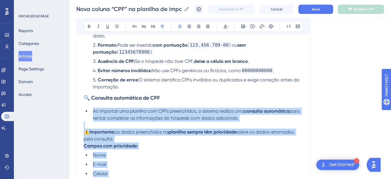
drag, startPoint x: 139, startPoint y: 135, endPoint x: 87, endPoint y: 108, distance: 58.7
click at [87, 108] on div "A planilha de importação de hóspedes na reserva agora conta com a coluna CPF . …" at bounding box center [193, 124] width 219 height 542
copy div "Ao importar uma planilha com CPFs preenchidos, o sistema realiza uma consulta a…"
drag, startPoint x: 135, startPoint y: 121, endPoint x: 204, endPoint y: 117, distance: 69.6
click at [135, 121] on p at bounding box center [193, 124] width 219 height 7
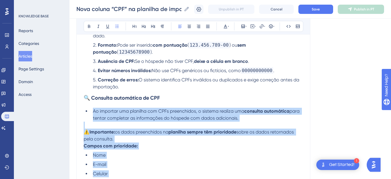
drag, startPoint x: 243, startPoint y: 119, endPoint x: 89, endPoint y: 112, distance: 154.1
click at [89, 112] on ul "Ao importar uma planilha com CPFs preenchidos, o sistema realiza uma consulta a…" at bounding box center [193, 115] width 219 height 14
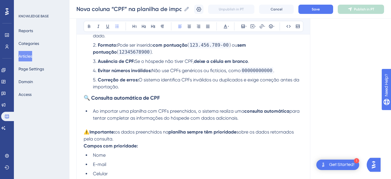
click at [245, 119] on li "Ao importar uma planilha com CPFs preenchidos, o sistema realiza uma consulta a…" at bounding box center [197, 115] width 212 height 14
drag, startPoint x: 242, startPoint y: 118, endPoint x: 92, endPoint y: 112, distance: 150.0
click at [92, 112] on li "Ao importar uma planilha com CPFs preenchidos, o sistema realiza uma consulta a…" at bounding box center [197, 115] width 212 height 14
click at [289, 111] on strong "consulta automática" at bounding box center [266, 110] width 45 height 5
click at [253, 115] on li "Ao importar uma planilha com CPFs preenchidos, o sistema realiza uma consulta a…" at bounding box center [197, 115] width 212 height 14
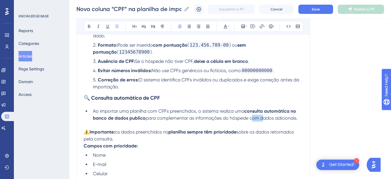
click at [253, 115] on li "Ao importar uma planilha com CPFs preenchidos, o sistema realiza uma consulta a…" at bounding box center [197, 115] width 212 height 14
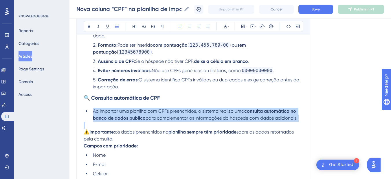
click at [253, 115] on li "Ao importar uma planilha com CPFs preenchidos, o sistema realiza uma consulta a…" at bounding box center [197, 115] width 212 height 14
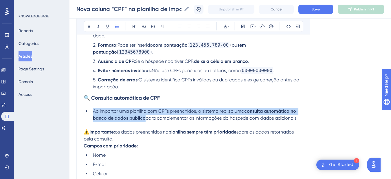
copy li "Ao importar uma planilha com CPFs preenchidos, o sistema realiza uma consulta a…"
click at [130, 117] on strong "consulta automática no banco de dados publico" at bounding box center [195, 114] width 204 height 12
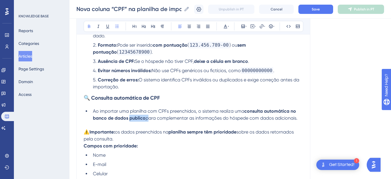
click at [130, 117] on strong "consulta automática no banco de dados publico" at bounding box center [195, 114] width 204 height 12
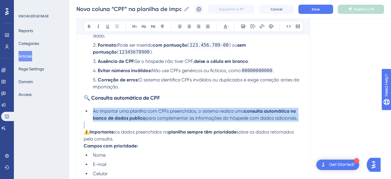
click at [130, 117] on strong "consulta automática no banco de dados publico" at bounding box center [195, 114] width 204 height 12
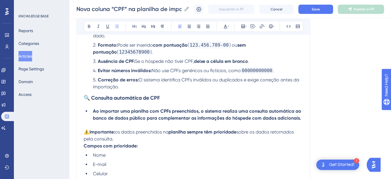
click at [130, 117] on strong "Ao importar uma planilha com CPFs preenchidos, o sistema realiza uma consulta a…" at bounding box center [197, 114] width 209 height 12
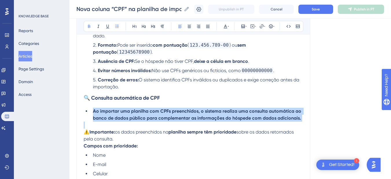
click at [130, 117] on strong "Ao importar uma planilha com CPFs preenchidos, o sistema realiza uma consulta a…" at bounding box center [197, 114] width 209 height 12
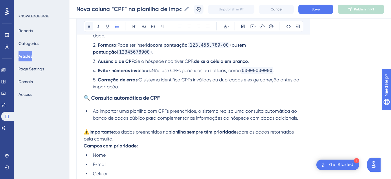
click at [87, 26] on icon at bounding box center [89, 26] width 5 height 5
click at [170, 108] on li "Ao importar uma planilha com CPFs preenchidos, o sistema realiza uma consulta a…" at bounding box center [197, 115] width 212 height 14
click at [241, 115] on span "Ao importar uma planilha com CPFs preenchidos, o sistema realiza uma consulta a…" at bounding box center [195, 114] width 205 height 12
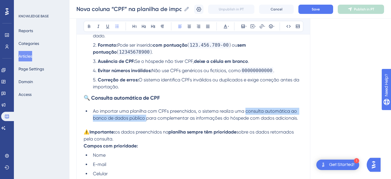
drag, startPoint x: 246, startPoint y: 112, endPoint x: 146, endPoint y: 118, distance: 100.6
click at [146, 118] on span "Ao importar uma planilha com CPFs preenchidos, o sistema realiza uma consulta a…" at bounding box center [195, 114] width 205 height 12
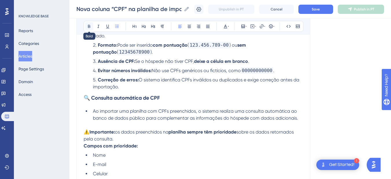
click at [90, 27] on icon at bounding box center [89, 26] width 5 height 5
click at [168, 129] on span "os dados preenchidos na" at bounding box center [142, 131] width 54 height 5
drag, startPoint x: 120, startPoint y: 138, endPoint x: 82, endPoint y: 129, distance: 39.5
click at [82, 129] on div "Nova coluna “CPF” na planilha de importação de hóspedes na reserva Para tornar …" at bounding box center [193, 98] width 234 height 607
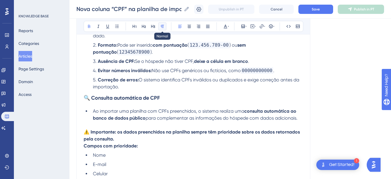
click at [161, 25] on icon at bounding box center [162, 26] width 5 height 5
click at [90, 27] on icon at bounding box center [89, 26] width 5 height 5
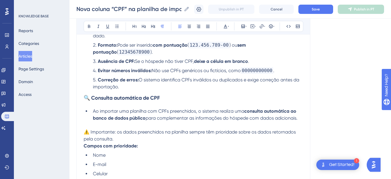
click at [119, 138] on p "⚠️ Importante: os dados preenchidos na planilha sempre têm prioridade sobre os …" at bounding box center [193, 135] width 219 height 14
drag, startPoint x: 102, startPoint y: 133, endPoint x: 77, endPoint y: 132, distance: 25.2
click at [77, 132] on div "Nova coluna “CPF” na planilha de importação de hóspedes na reserva Para tornar …" at bounding box center [193, 98] width 234 height 607
click at [90, 25] on icon at bounding box center [89, 26] width 2 height 3
click at [104, 125] on p at bounding box center [193, 124] width 219 height 7
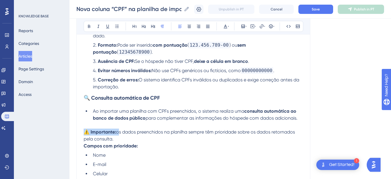
drag, startPoint x: 119, startPoint y: 132, endPoint x: 78, endPoint y: 132, distance: 40.8
click at [78, 132] on div "Nova coluna “CPF” na planilha de importação de hóspedes na reserva Para tornar …" at bounding box center [193, 98] width 234 height 607
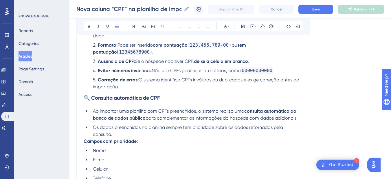
scroll to position [338, 0]
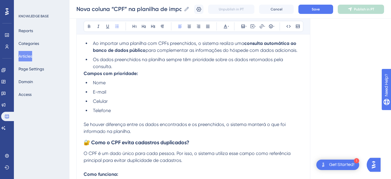
click at [127, 66] on li "Os dados preenchidos na planilha sempre têm prioridade sobre os dados retornado…" at bounding box center [197, 63] width 212 height 14
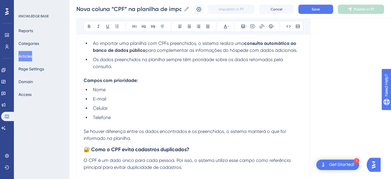
scroll to position [405, 0]
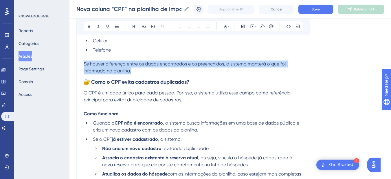
drag, startPoint x: 139, startPoint y: 73, endPoint x: 67, endPoint y: 62, distance: 72.8
click at [149, 69] on p "Se houver diferença entre os dados encontrados e os preenchidos, o sistema mant…" at bounding box center [193, 67] width 219 height 14
drag, startPoint x: 142, startPoint y: 69, endPoint x: 71, endPoint y: 62, distance: 71.3
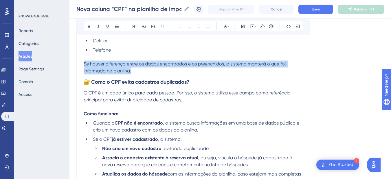
scroll to position [338, 0]
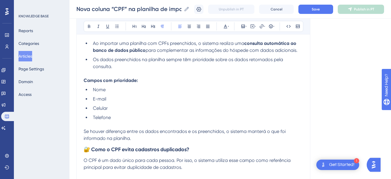
click at [139, 67] on li "Os dados preenchidos na planilha sempre têm prioridade sobre os dados retornado…" at bounding box center [197, 63] width 212 height 14
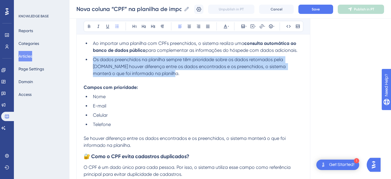
drag, startPoint x: 165, startPoint y: 74, endPoint x: 90, endPoint y: 61, distance: 76.9
click at [90, 61] on ul "Ao importar uma planilha com CPFs preenchidos, o sistema realiza uma consulta a…" at bounding box center [193, 58] width 219 height 37
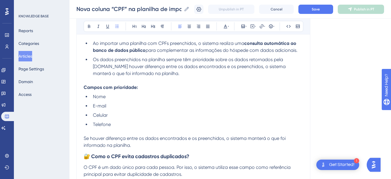
click at [101, 138] on span "Se houver diferença entre os dados encontrados e os preenchidos, o sistema mant…" at bounding box center [185, 141] width 203 height 12
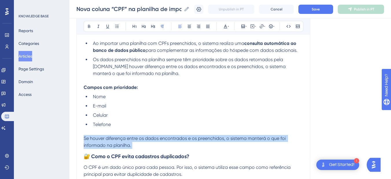
click at [101, 138] on span "Se houver diferença entre os dados encontrados e os preenchidos, o sistema mant…" at bounding box center [185, 141] width 203 height 12
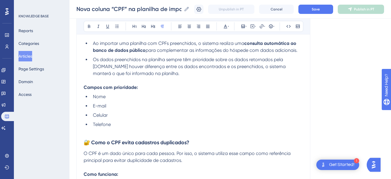
click at [123, 66] on span "Os dados preenchidos na planilha sempre têm prioridade sobre os dados retornado…" at bounding box center [190, 66] width 194 height 19
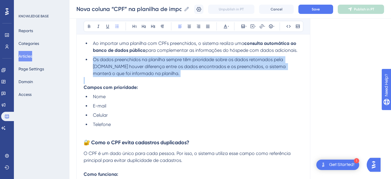
click at [123, 66] on span "Os dados preenchidos na planilha sempre têm prioridade sobre os dados retornado…" at bounding box center [190, 66] width 194 height 19
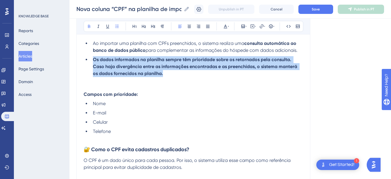
drag, startPoint x: 163, startPoint y: 73, endPoint x: 88, endPoint y: 59, distance: 76.0
click at [88, 59] on ul "Ao importar uma planilha com CPFs preenchidos, o sistema realiza uma consulta a…" at bounding box center [193, 58] width 219 height 37
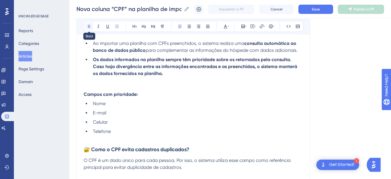
click at [86, 25] on button at bounding box center [89, 26] width 8 height 8
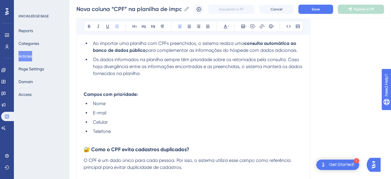
click at [152, 73] on li "Os dados informados na planilha sempre têm prioridade sobre os retornados pela …" at bounding box center [197, 66] width 212 height 21
click at [97, 86] on p at bounding box center [193, 87] width 219 height 7
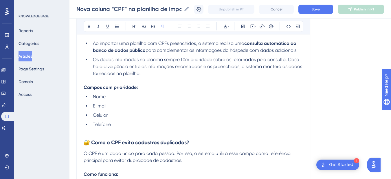
scroll to position [270, 0]
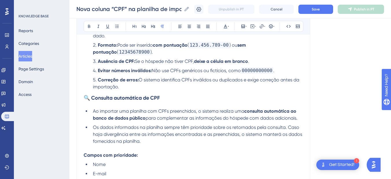
click at [83, 154] on div "Nova coluna “CPF” na planilha de importação de hóspedes na reserva Para tornar …" at bounding box center [193, 96] width 234 height 603
click at [85, 154] on strong "Campos com prioridade:" at bounding box center [111, 154] width 54 height 5
click at [273, 25] on icon at bounding box center [273, 26] width 1 height 5
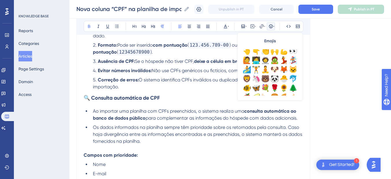
scroll to position [97, 0]
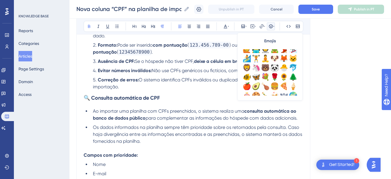
click at [115, 141] on span "Os dados informados na planilha sempre têm prioridade sobre os retornados pela …" at bounding box center [198, 133] width 210 height 19
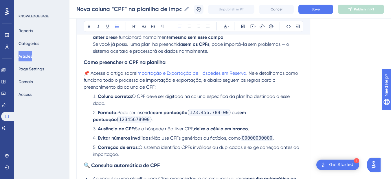
scroll to position [270, 0]
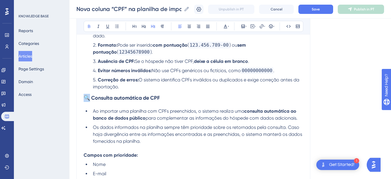
drag, startPoint x: 90, startPoint y: 98, endPoint x: 84, endPoint y: 98, distance: 6.4
click at [84, 98] on strong "🔍 Consulta automática de CPF" at bounding box center [122, 98] width 76 height 6
click at [86, 99] on strong "Consulta automática de CPF" at bounding box center [118, 98] width 69 height 6
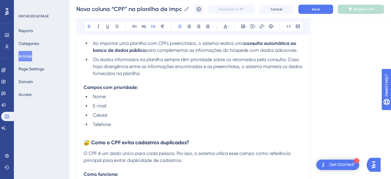
click at [112, 88] on strong "Campos com prioridade:" at bounding box center [111, 86] width 54 height 5
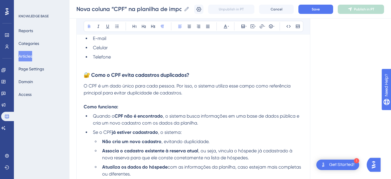
click at [118, 79] on h3 "🔐 Como o CPF evita cadastros duplicados?" at bounding box center [193, 74] width 219 height 15
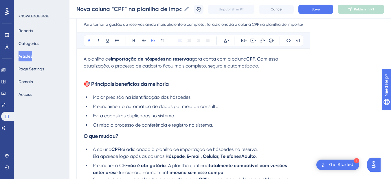
scroll to position [472, 0]
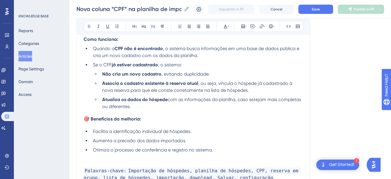
click at [218, 151] on li "Otimiza o processo de conferência e registro no sistema." at bounding box center [197, 149] width 212 height 7
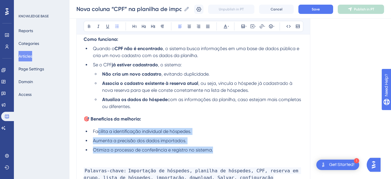
drag, startPoint x: 218, startPoint y: 151, endPoint x: 97, endPoint y: 127, distance: 123.2
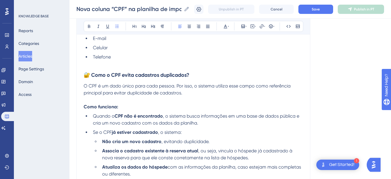
scroll to position [543, 0]
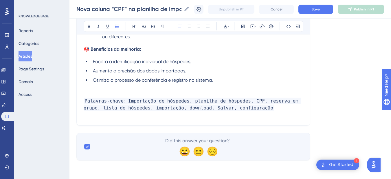
click at [225, 84] on p at bounding box center [193, 87] width 219 height 7
drag, startPoint x: 224, startPoint y: 84, endPoint x: 174, endPoint y: 82, distance: 51.0
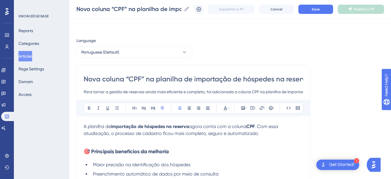
scroll to position [67, 0]
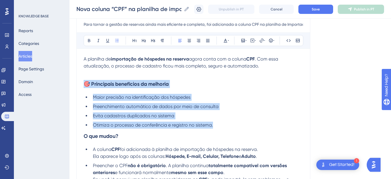
drag, startPoint x: 209, startPoint y: 124, endPoint x: 81, endPoint y: 85, distance: 133.4
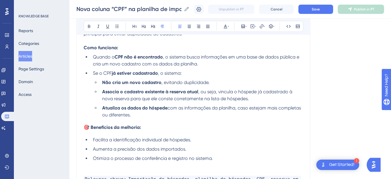
scroll to position [484, 0]
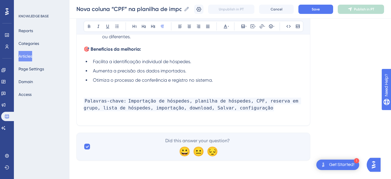
click at [101, 86] on p at bounding box center [193, 87] width 219 height 7
click at [91, 93] on p at bounding box center [193, 94] width 219 height 7
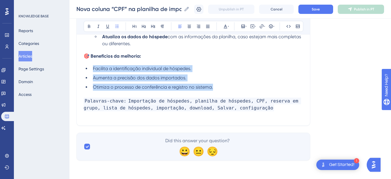
drag, startPoint x: 218, startPoint y: 86, endPoint x: 86, endPoint y: 67, distance: 133.0
click at [86, 67] on ul "Facilita a identificação individual de hóspedes. Aumenta a precisão dos dados i…" at bounding box center [193, 77] width 219 height 25
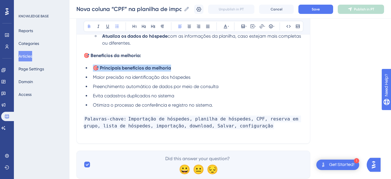
drag, startPoint x: 181, startPoint y: 71, endPoint x: 95, endPoint y: 71, distance: 85.6
click at [95, 71] on li "🎯 Principais benefícios da melhoria" at bounding box center [197, 68] width 212 height 7
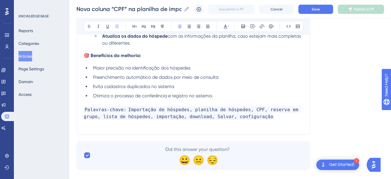
click at [221, 97] on li "Otimiza o processo de conferência e registro no sistema." at bounding box center [197, 95] width 212 height 7
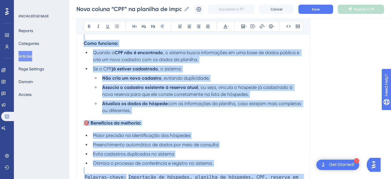
scroll to position [486, 0]
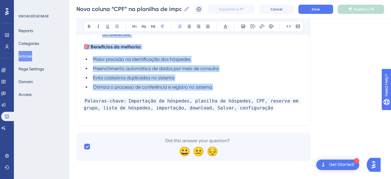
drag, startPoint x: 84, startPoint y: 126, endPoint x: 248, endPoint y: 90, distance: 168.9
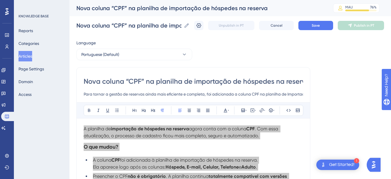
scroll to position [67, 0]
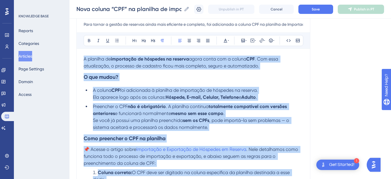
click at [142, 84] on h3 "O que mudou?" at bounding box center [193, 76] width 219 height 15
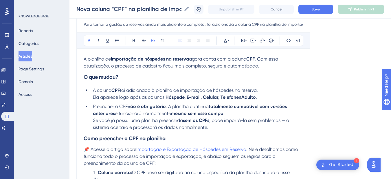
click at [214, 120] on span ", pode importá-la sem problemas — o sistema aceitará e processará os dados norm…" at bounding box center [191, 123] width 197 height 12
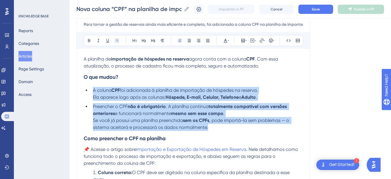
drag, startPoint x: 207, startPoint y: 128, endPoint x: 93, endPoint y: 91, distance: 119.5
click at [93, 91] on ul "A coluna CPF foi adicionada à planilha de importação de hóspedes na reserva. El…" at bounding box center [193, 109] width 219 height 44
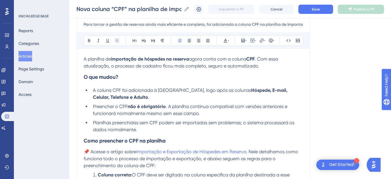
click at [91, 139] on strong "Como preencher o CPF na planilha" at bounding box center [125, 140] width 82 height 6
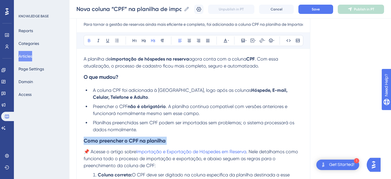
click at [91, 139] on strong "Como preencher o CPF na planilha" at bounding box center [125, 140] width 82 height 6
click at [87, 139] on span "Como preencher o CPF" at bounding box center [111, 140] width 55 height 6
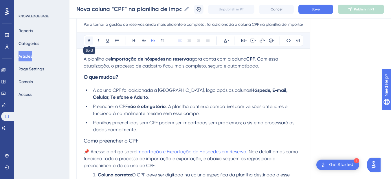
click at [88, 39] on icon at bounding box center [89, 40] width 5 height 5
click at [138, 139] on strong "Como preencher o CPF" at bounding box center [111, 140] width 55 height 6
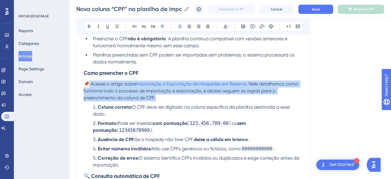
drag, startPoint x: 160, startPoint y: 97, endPoint x: 90, endPoint y: 85, distance: 71.3
click at [90, 85] on p "📌 Acesse o artigo sobre Importação e Exportação de Hóspedes em Reserva . Nele d…" at bounding box center [193, 90] width 219 height 21
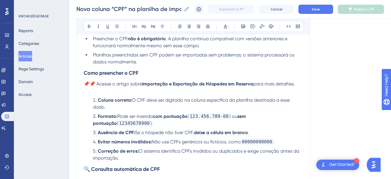
click at [88, 84] on span "📌📌 Acesse o artigo sobre" at bounding box center [113, 83] width 58 height 5
click at [94, 93] on p at bounding box center [193, 90] width 219 height 7
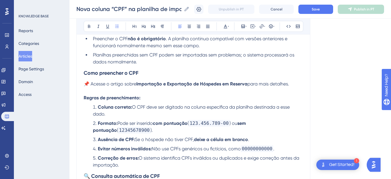
drag, startPoint x: 124, startPoint y: 97, endPoint x: 94, endPoint y: 106, distance: 31.8
click at [94, 106] on ol "Coluna correta: O CPF deve ser digitado na coluna específica da planilha destin…" at bounding box center [193, 136] width 219 height 65
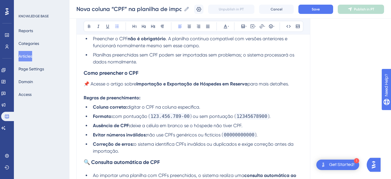
scroll to position [202, 0]
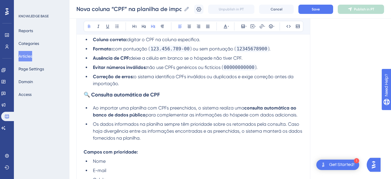
click at [106, 94] on strong "🔍 Consulta automática de CPF" at bounding box center [122, 94] width 76 height 6
click at [143, 139] on li "Os dados informados na planilha sempre têm prioridade sobre os retornados pela …" at bounding box center [197, 131] width 212 height 21
click at [144, 138] on li "Os dados informados na planilha sempre têm prioridade sobre os retornados pela …" at bounding box center [197, 131] width 212 height 21
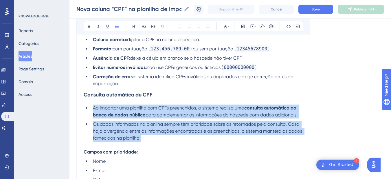
drag, startPoint x: 144, startPoint y: 138, endPoint x: 92, endPoint y: 106, distance: 61.7
click at [92, 106] on ul "Ao importar uma planilha com CPFs preenchidos, o sistema realiza uma consulta a…" at bounding box center [193, 122] width 219 height 37
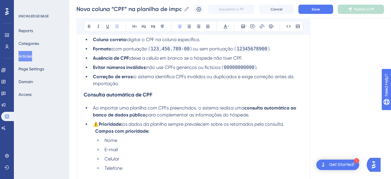
scroll to position [270, 0]
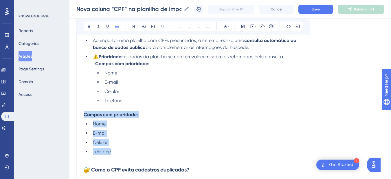
drag, startPoint x: 122, startPoint y: 151, endPoint x: 73, endPoint y: 111, distance: 62.9
click at [73, 111] on div "Performance Users Engagement Widgets Feedback Product Updates Knowledge Base AI…" at bounding box center [229, 66] width 321 height 673
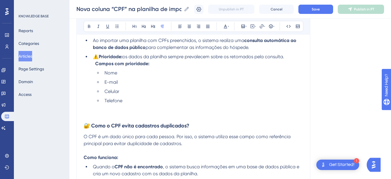
drag, startPoint x: 92, startPoint y: 125, endPoint x: 95, endPoint y: 124, distance: 3.5
click at [92, 125] on strong "🔐 Como o CPF evita cadastros duplicados?" at bounding box center [137, 125] width 106 height 6
click at [100, 116] on p at bounding box center [193, 114] width 219 height 7
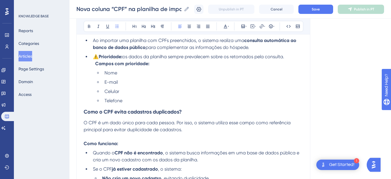
scroll to position [338, 0]
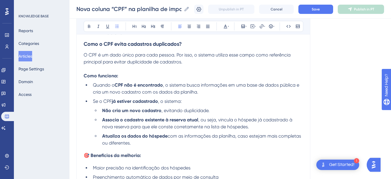
drag, startPoint x: 132, startPoint y: 141, endPoint x: 89, endPoint y: 85, distance: 70.5
click at [89, 85] on ul "Quando o CPF não é encontrado , o sistema busca informações em uma base de dado…" at bounding box center [193, 114] width 219 height 65
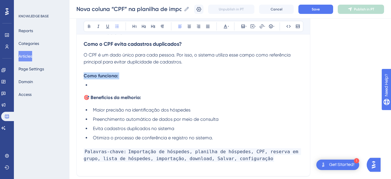
drag, startPoint x: 111, startPoint y: 83, endPoint x: 79, endPoint y: 78, distance: 31.9
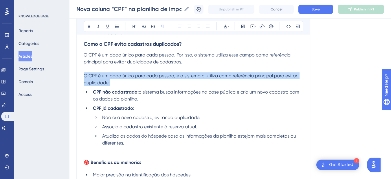
drag, startPoint x: 117, startPoint y: 82, endPoint x: 74, endPoint y: 73, distance: 43.8
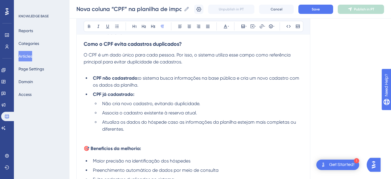
click at [169, 60] on span "O CPF é um dado único para cada pessoa. Por isso, o sistema utiliza esse campo …" at bounding box center [188, 58] width 208 height 12
click at [130, 69] on p at bounding box center [193, 68] width 219 height 7
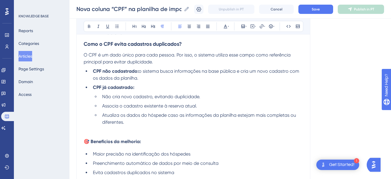
click at [123, 121] on span "Atualiza os dados do hóspede caso as informações da planilha estejam mais compl…" at bounding box center [199, 118] width 195 height 12
click at [95, 132] on p at bounding box center [193, 129] width 219 height 7
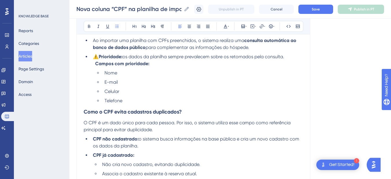
scroll to position [426, 0]
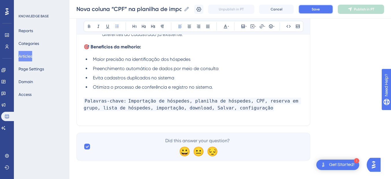
click at [318, 9] on span "Save" at bounding box center [316, 9] width 8 height 5
